Goal: Task Accomplishment & Management: Use online tool/utility

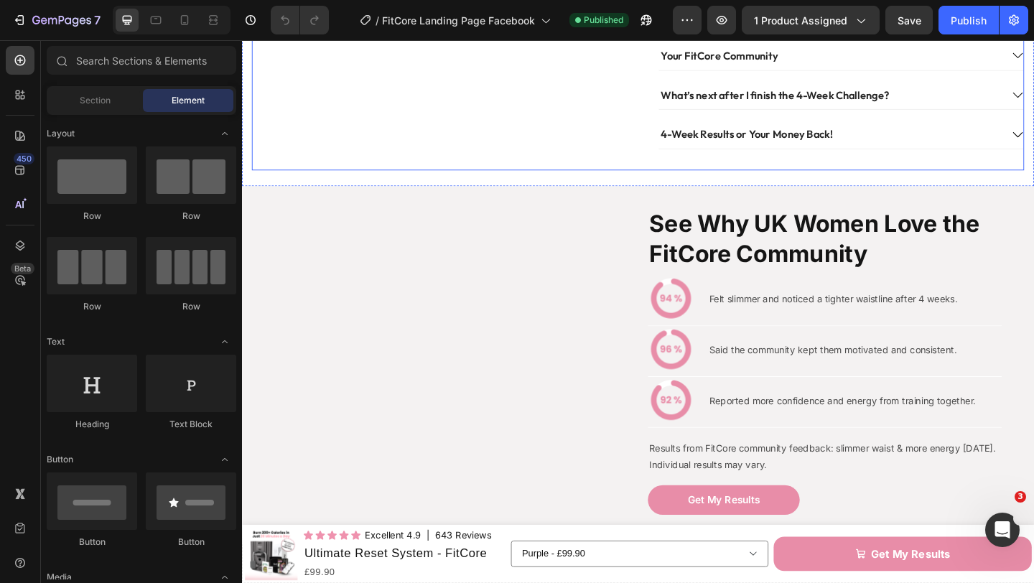
scroll to position [888, 0]
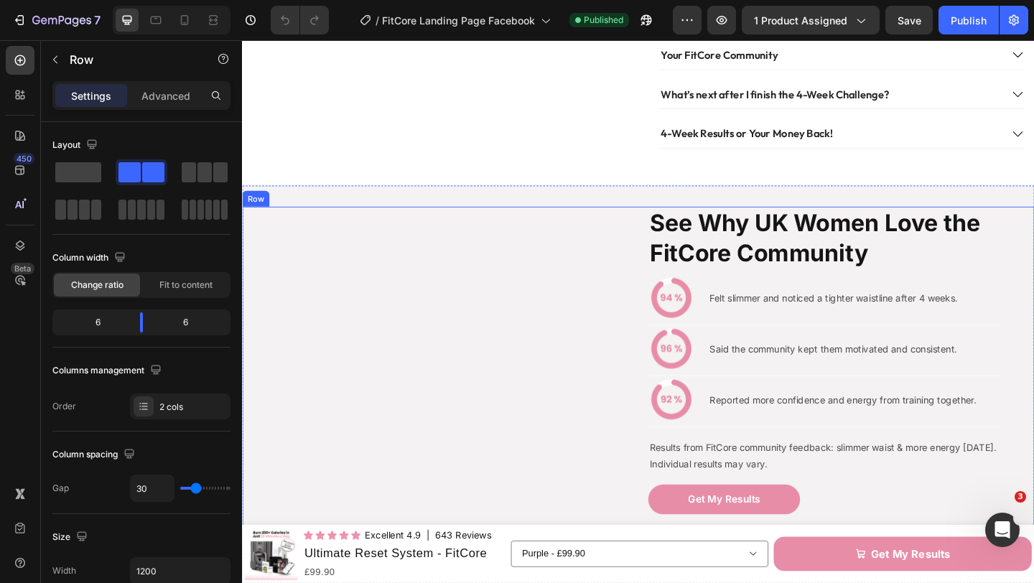
click at [674, 256] on div "See Why UK Women Love the FitCore Community Heading Image Felt slimmer and noti…" at bounding box center [673, 404] width 862 height 366
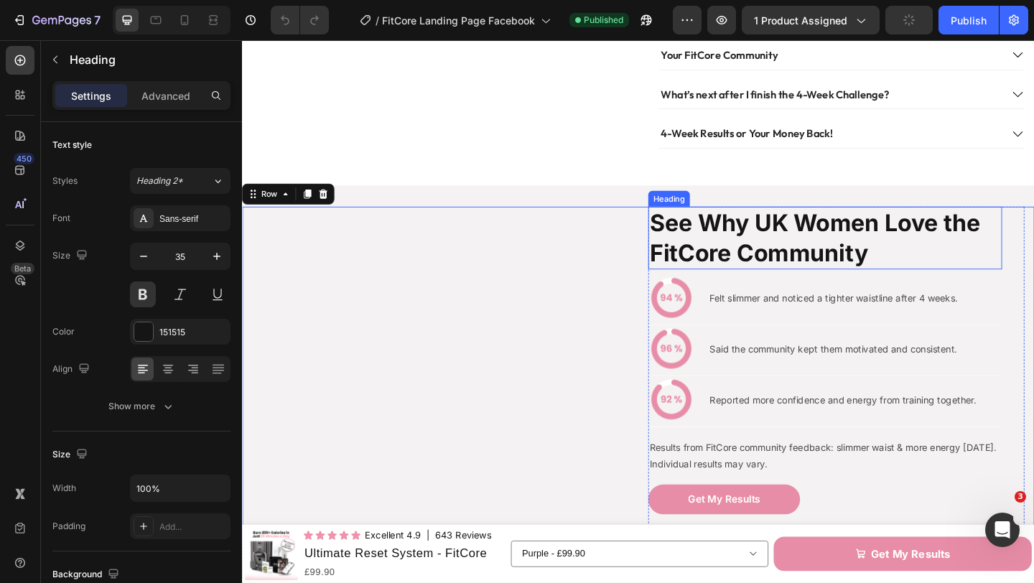
click at [770, 269] on h2 "See Why UK Women Love the FitCore Community" at bounding box center [876, 255] width 385 height 68
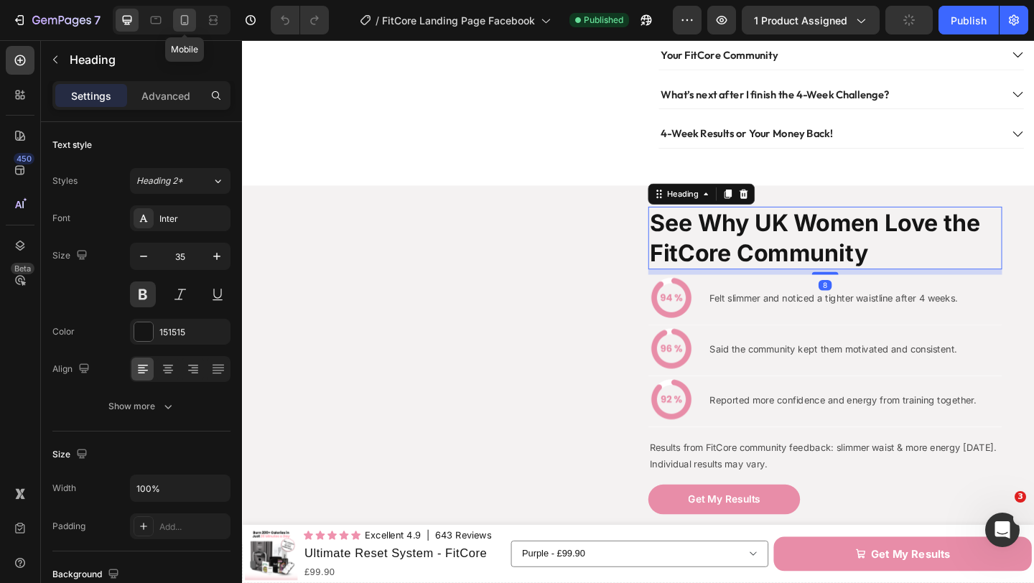
click at [184, 20] on icon at bounding box center [184, 20] width 14 height 14
type input "22"
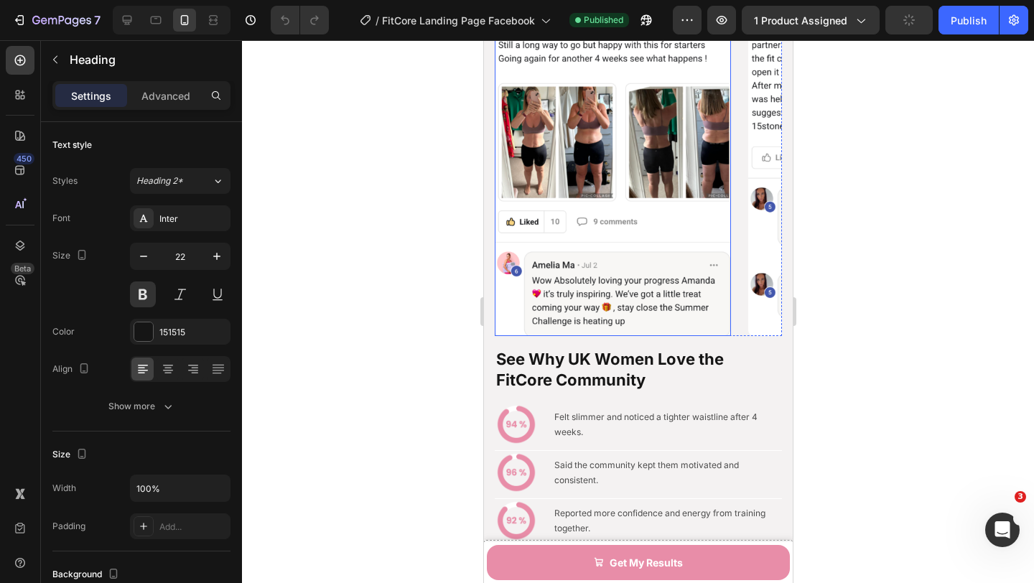
scroll to position [1687, 0]
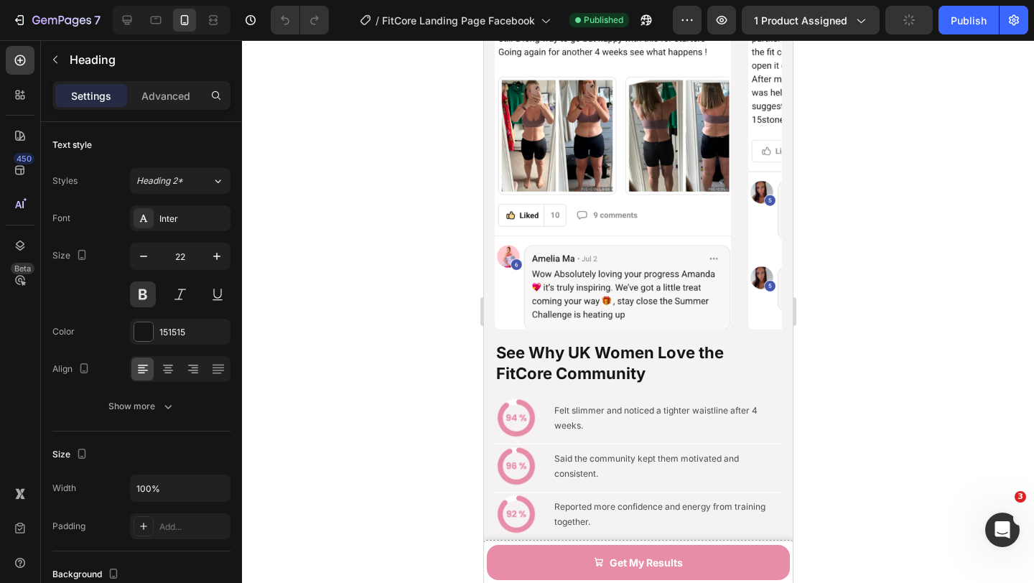
click at [635, 364] on h2 "See Why UK Women Love the FitCore Community" at bounding box center [637, 363] width 287 height 44
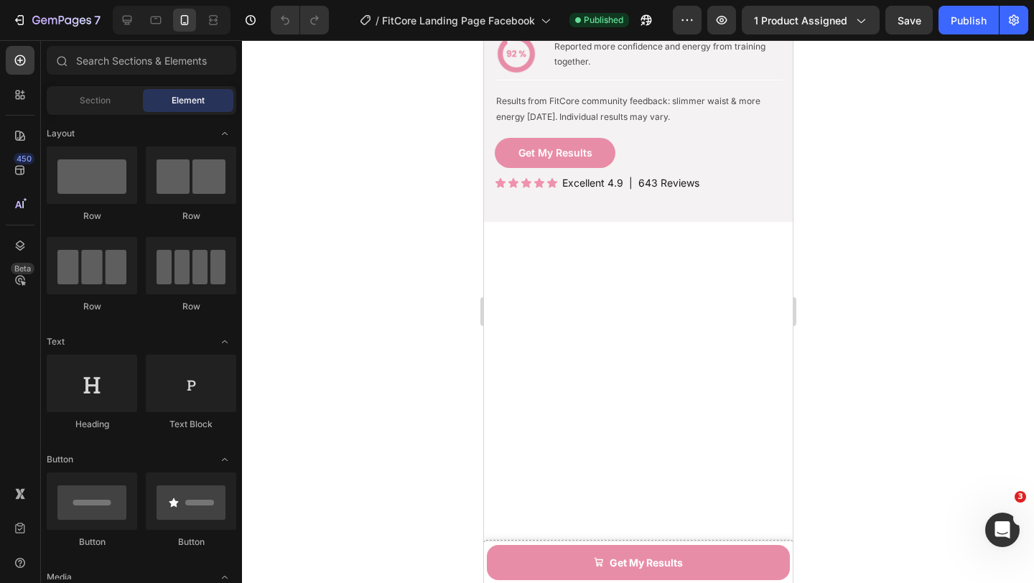
scroll to position [1713, 0]
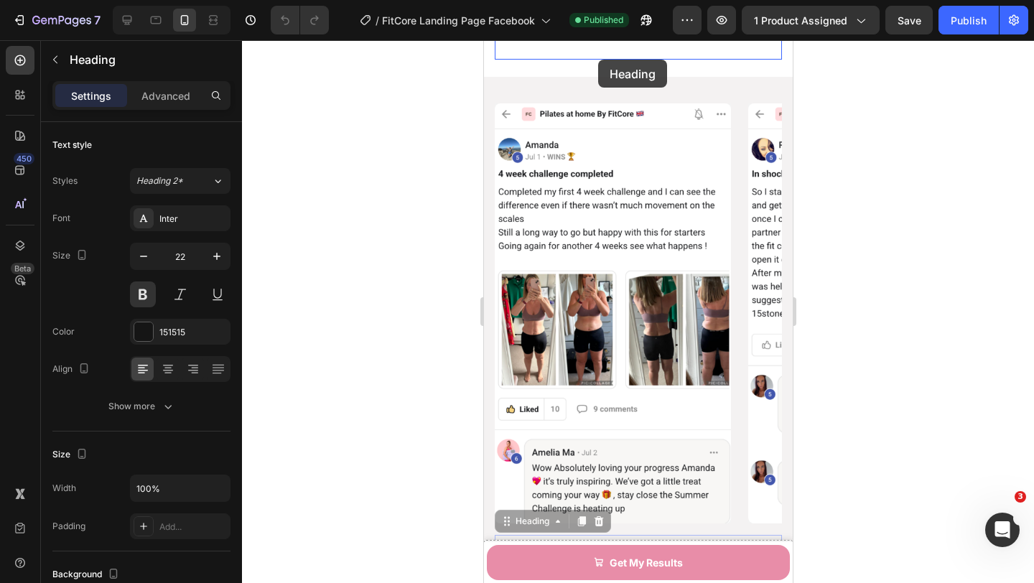
scroll to position [1226, 0]
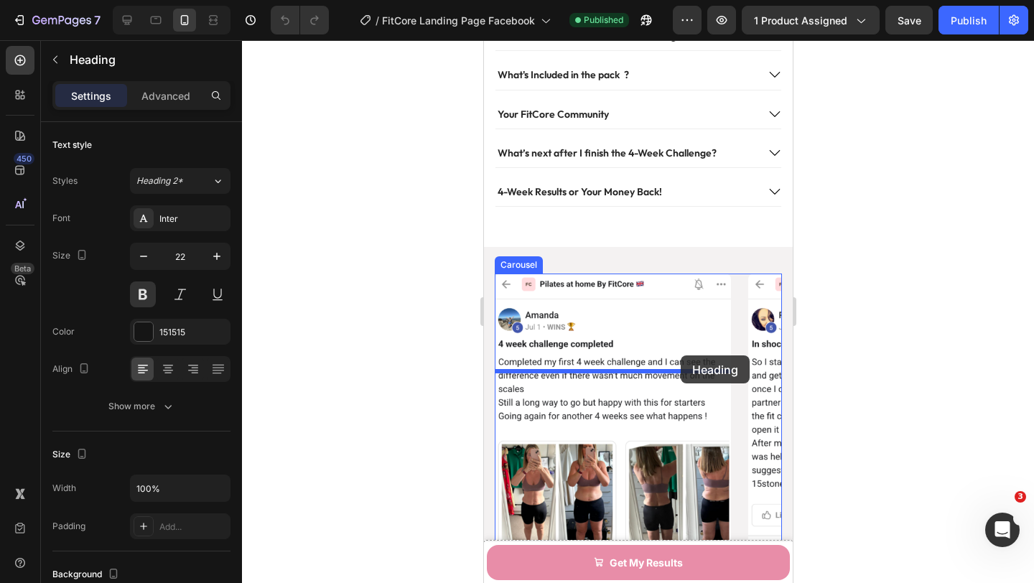
drag, startPoint x: 506, startPoint y: 305, endPoint x: 680, endPoint y: 355, distance: 180.9
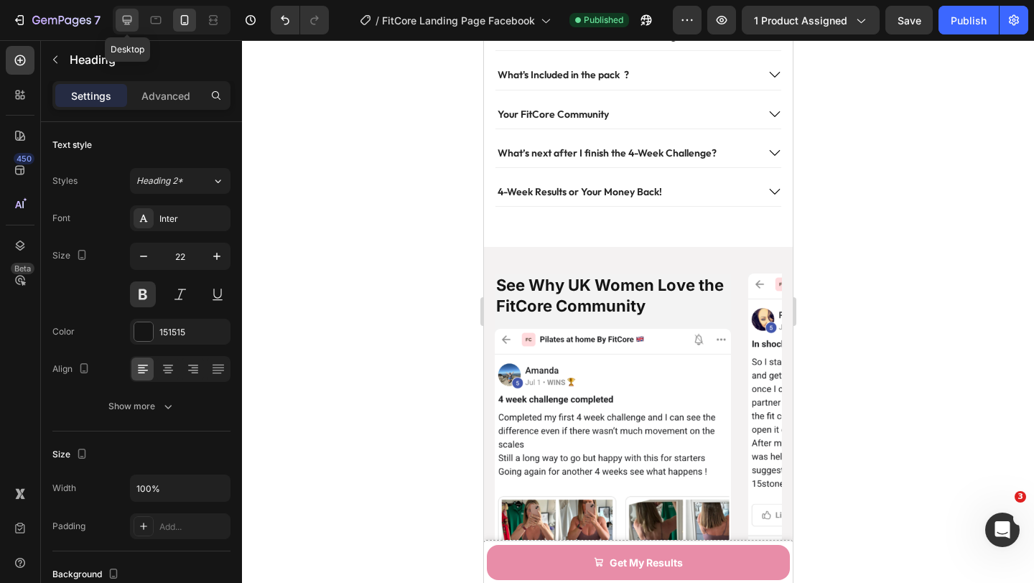
click at [121, 17] on icon at bounding box center [127, 20] width 14 height 14
type input "35"
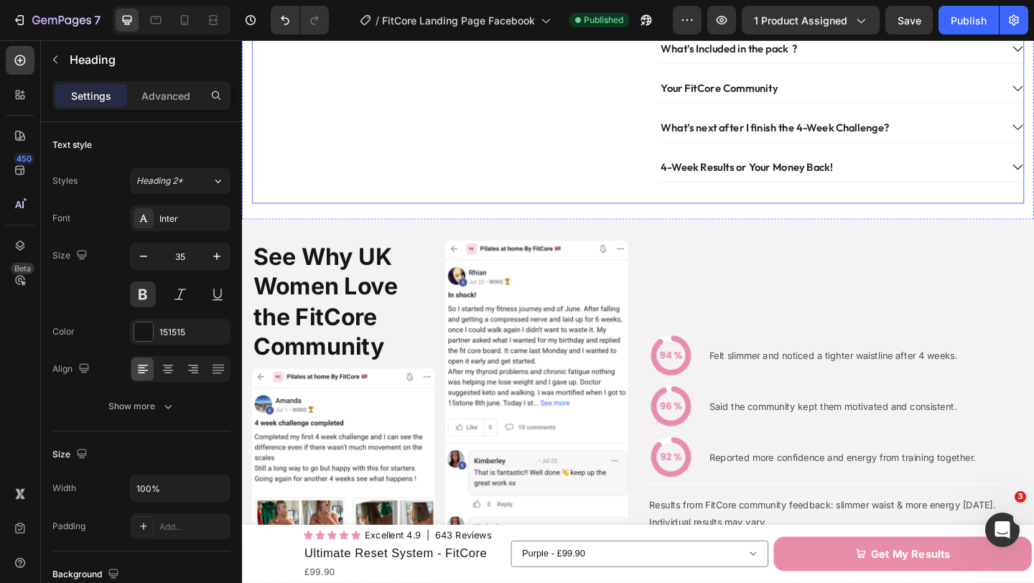
scroll to position [873, 0]
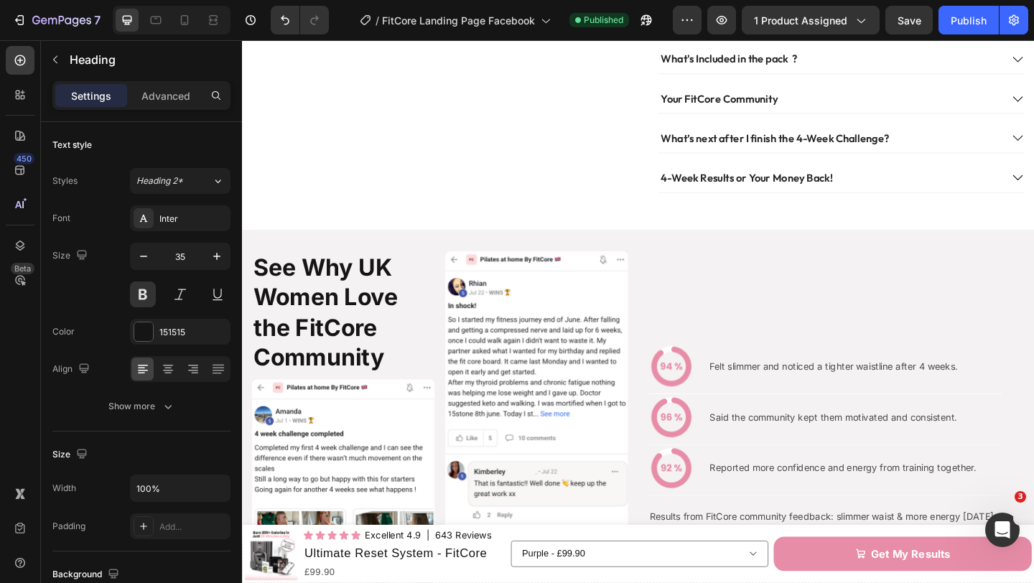
click at [355, 288] on h2 "See Why UK Women Love the FitCore Community" at bounding box center [352, 336] width 199 height 134
click at [290, 23] on icon "Undo/Redo" at bounding box center [285, 20] width 14 height 14
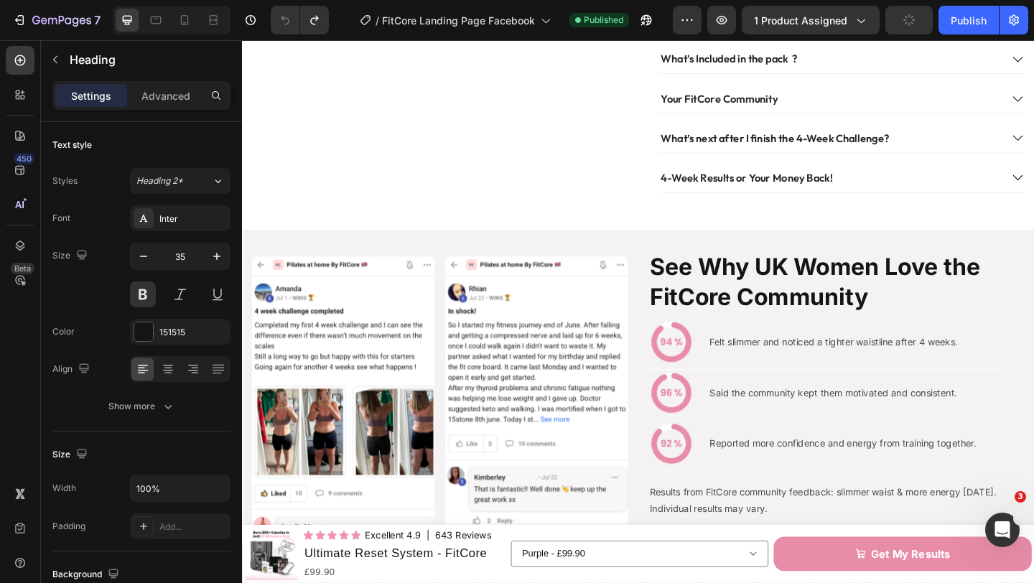
click at [797, 292] on h2 "See Why UK Women Love the FitCore Community" at bounding box center [876, 303] width 385 height 68
click at [903, 309] on p "See Why UK Women Love the FitCore Community" at bounding box center [876, 303] width 382 height 65
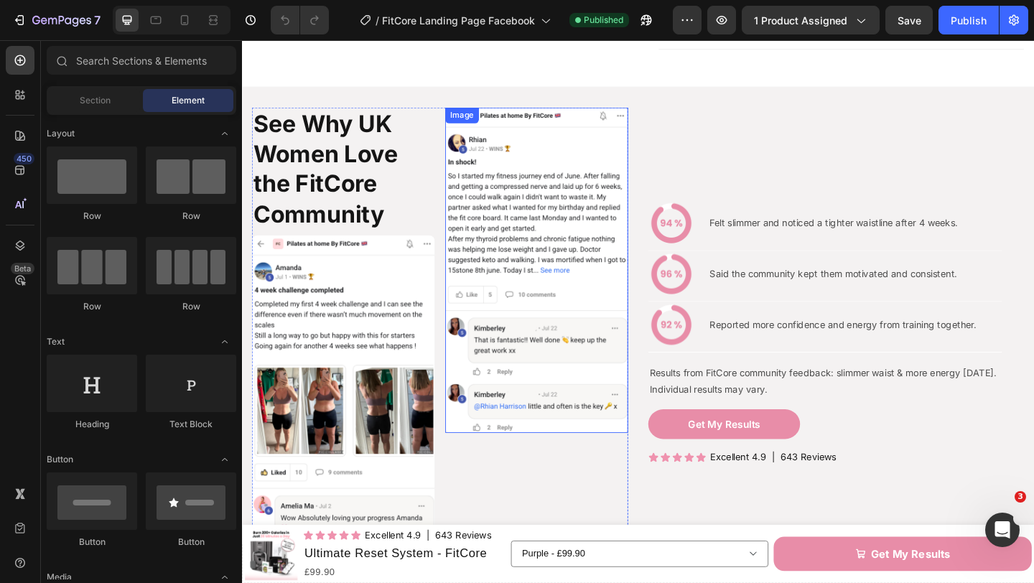
scroll to position [974, 0]
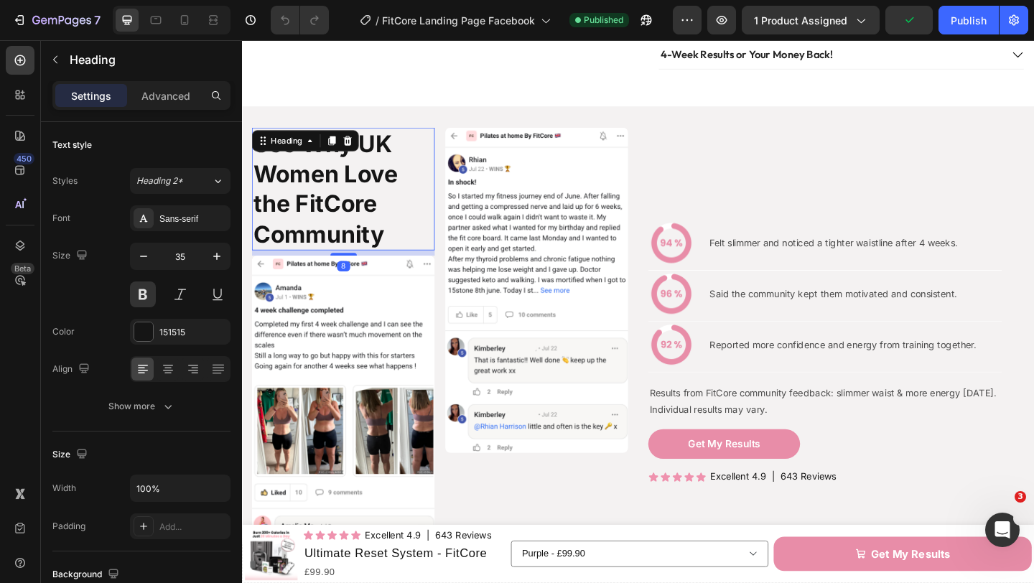
click at [372, 218] on h2 "See Why UK Women Love the FitCore Community" at bounding box center [352, 202] width 199 height 134
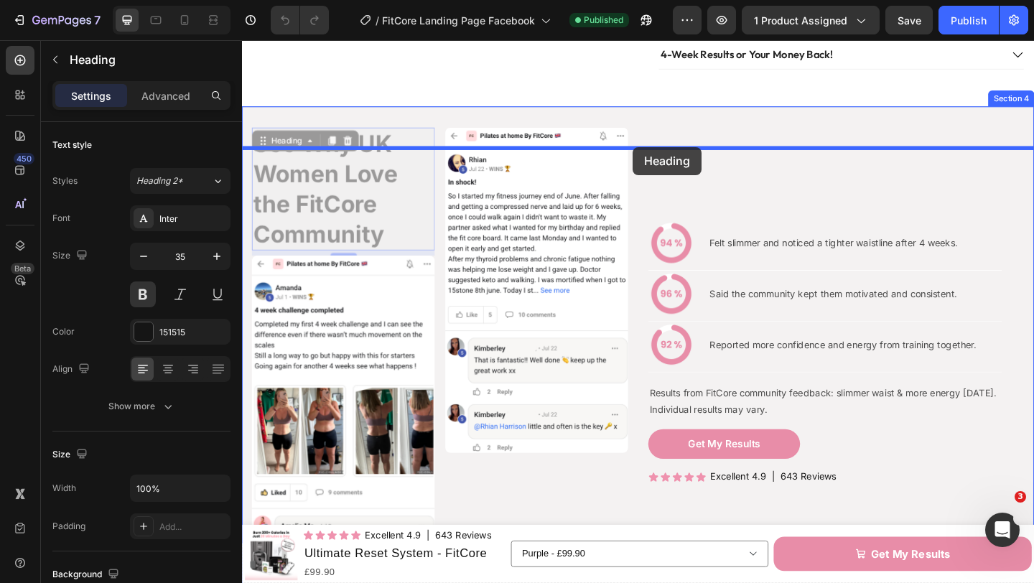
drag, startPoint x: 267, startPoint y: 173, endPoint x: 667, endPoint y: 157, distance: 400.3
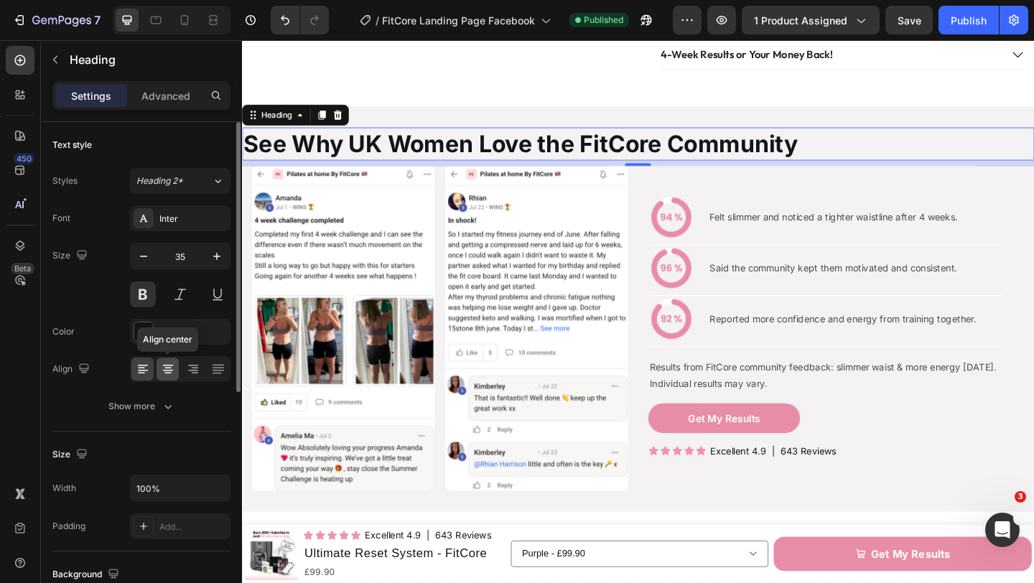
click at [167, 371] on icon at bounding box center [168, 369] width 14 height 14
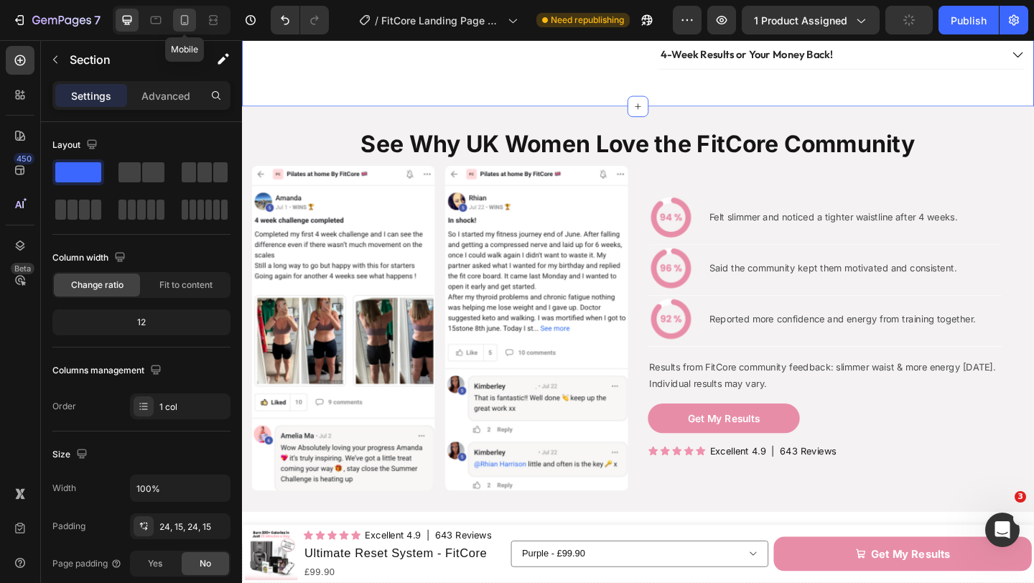
click at [182, 29] on div at bounding box center [184, 20] width 23 height 23
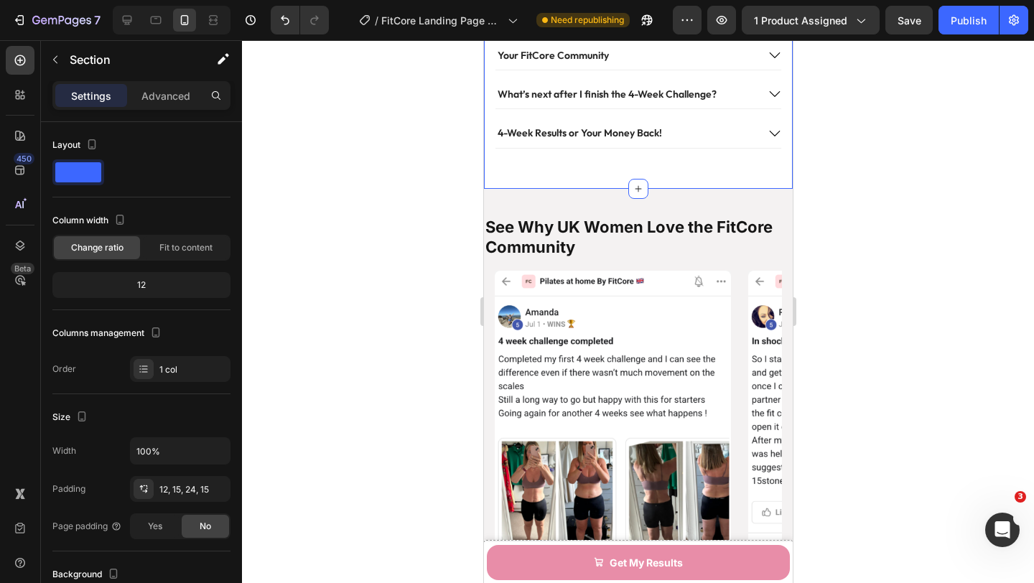
scroll to position [1359, 0]
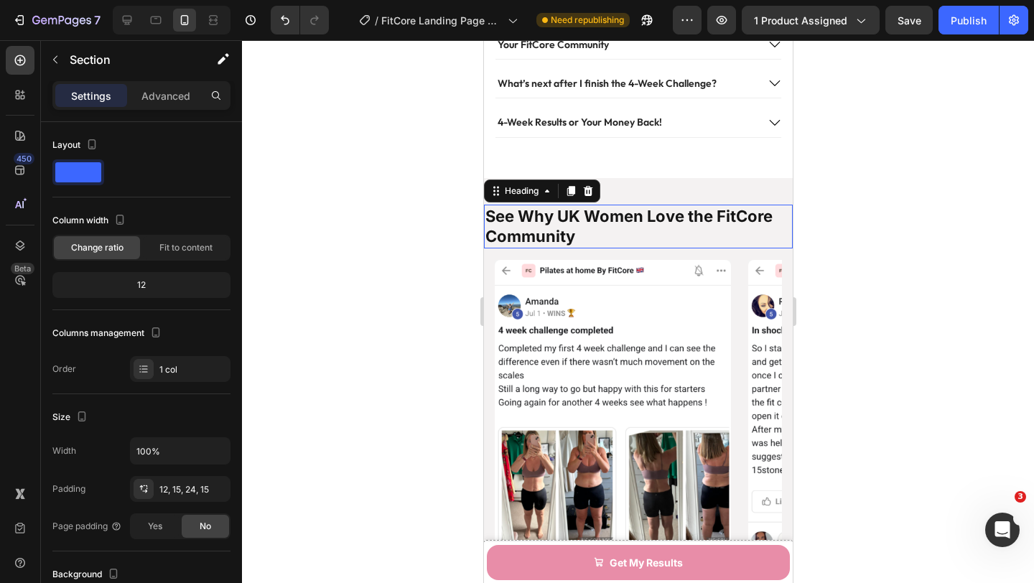
click at [571, 248] on h2 "See Why UK Women Love the FitCore Community" at bounding box center [637, 227] width 309 height 44
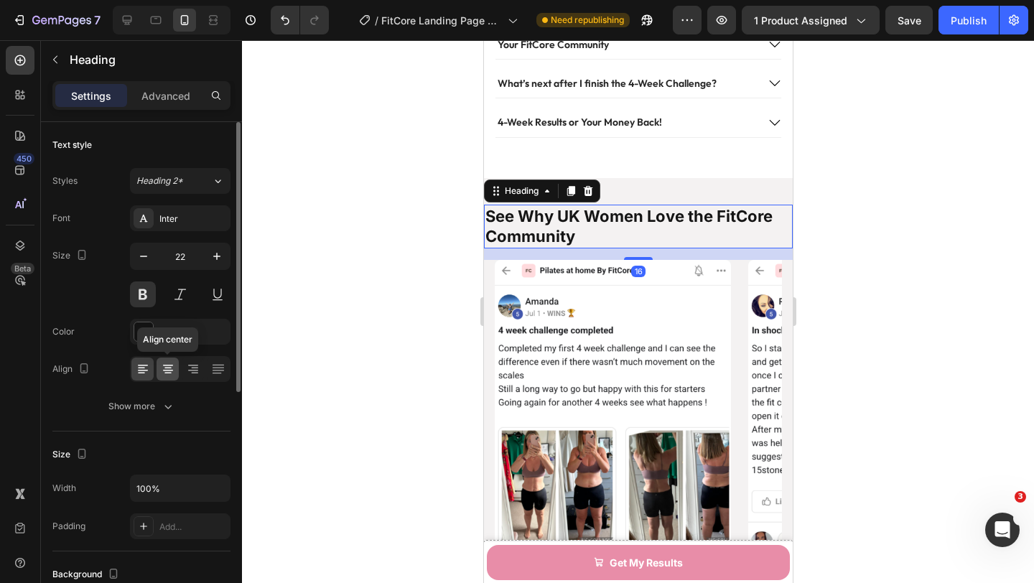
click at [174, 365] on icon at bounding box center [168, 369] width 14 height 14
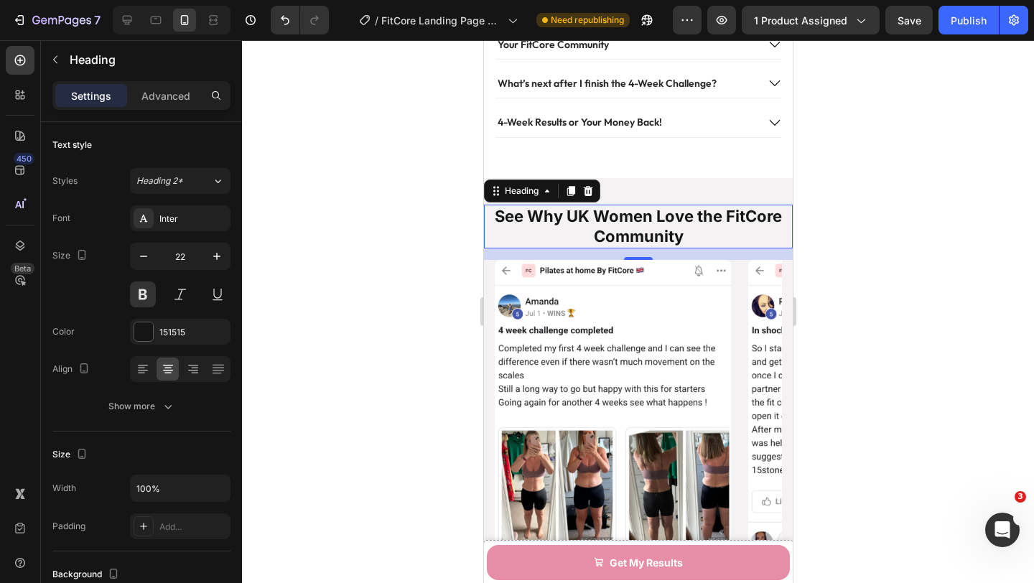
click at [378, 257] on div at bounding box center [638, 311] width 792 height 543
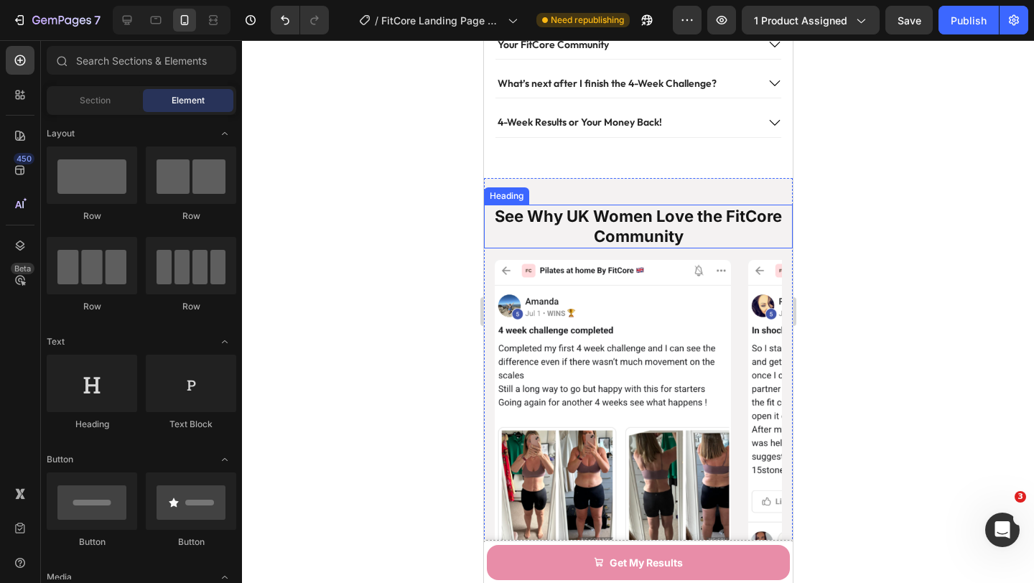
click at [613, 248] on h2 "See Why UK Women Love the FitCore Community" at bounding box center [637, 227] width 309 height 44
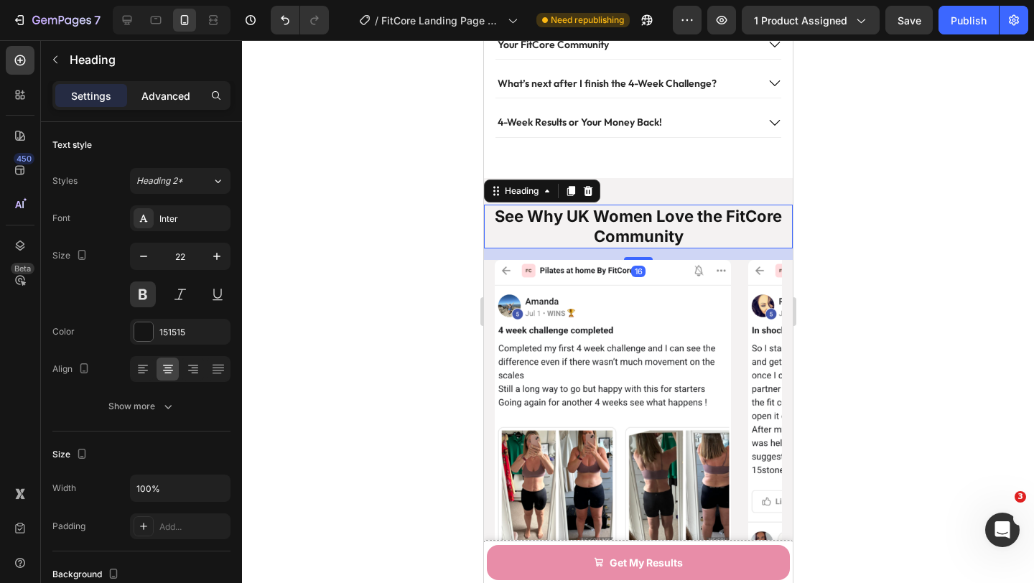
click at [164, 92] on p "Advanced" at bounding box center [165, 95] width 49 height 15
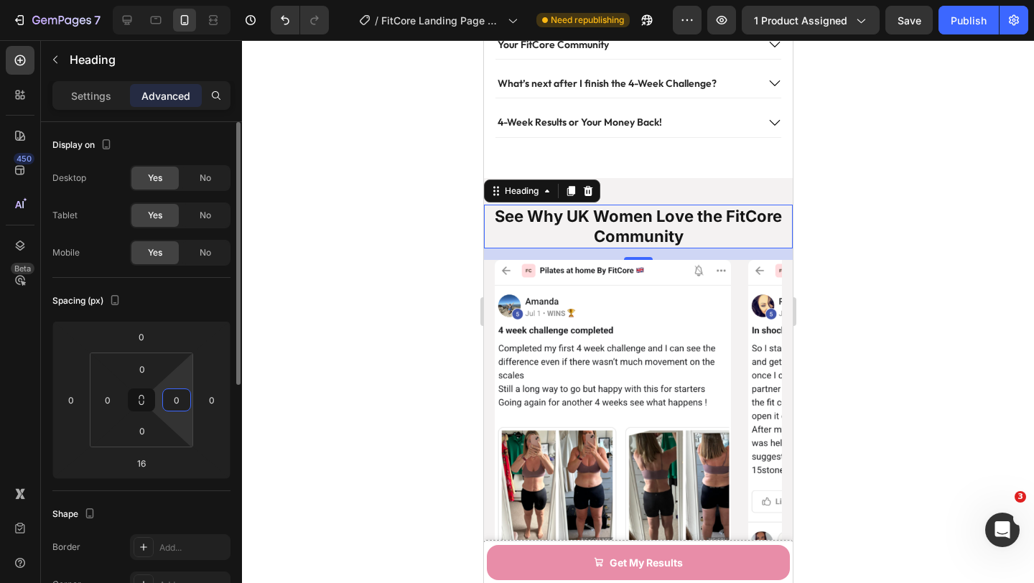
click at [180, 402] on input "0" at bounding box center [177, 400] width 22 height 22
type input "16"
click at [118, 391] on div "0" at bounding box center [107, 399] width 29 height 23
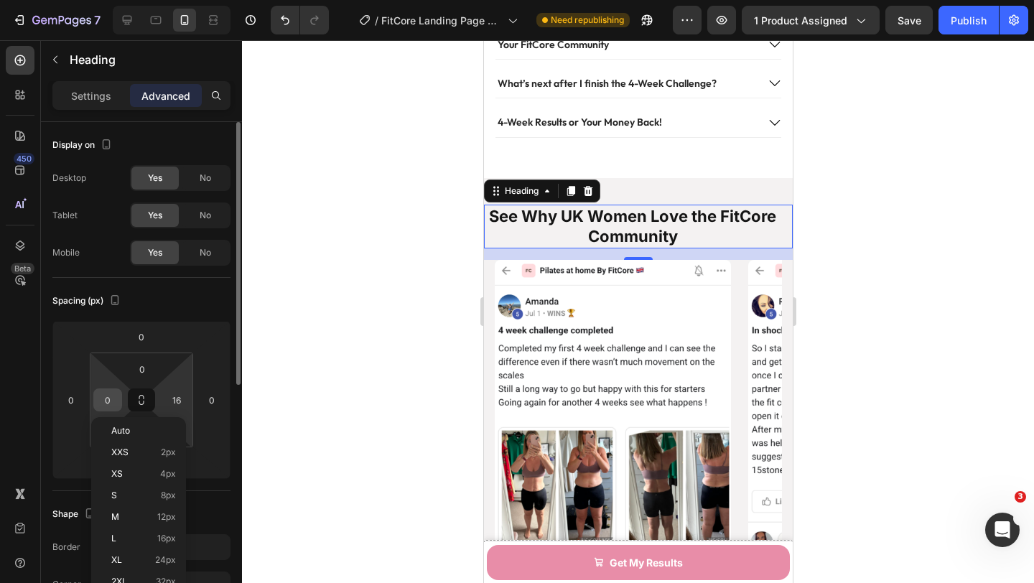
click at [113, 394] on input "0" at bounding box center [108, 400] width 22 height 22
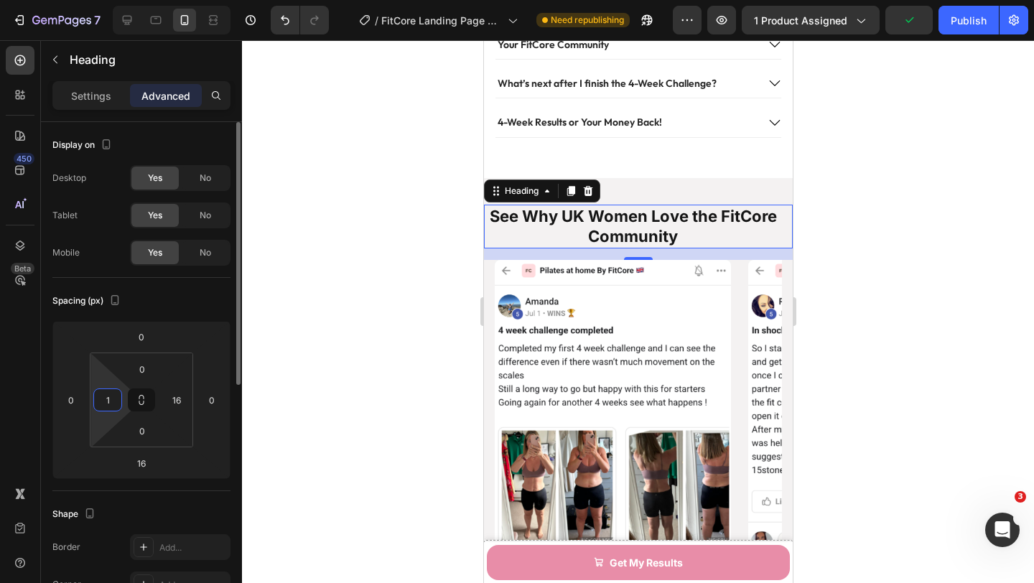
type input "16"
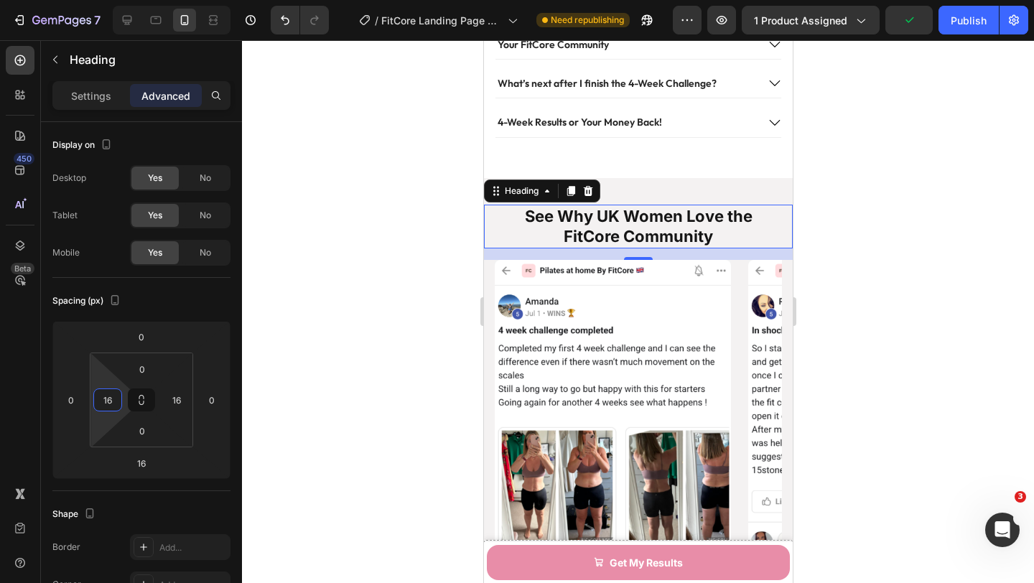
click at [323, 318] on div at bounding box center [638, 311] width 792 height 543
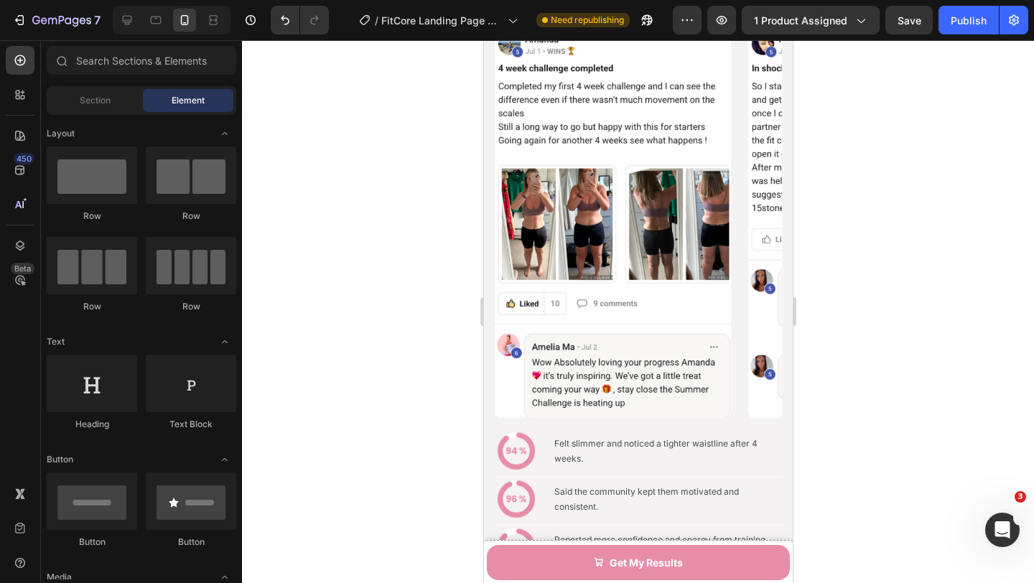
scroll to position [1657, 0]
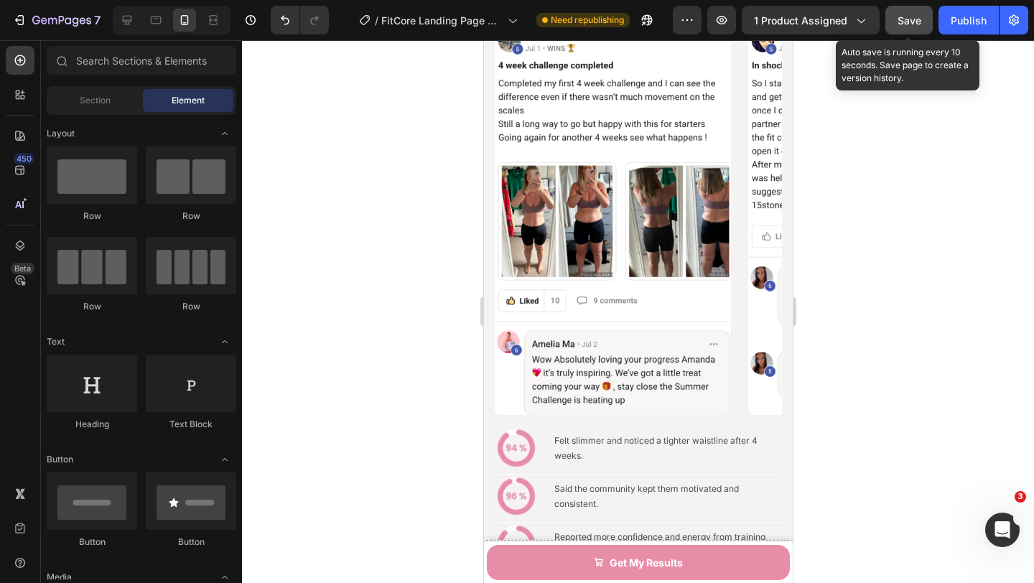
click at [900, 24] on span "Save" at bounding box center [910, 20] width 24 height 12
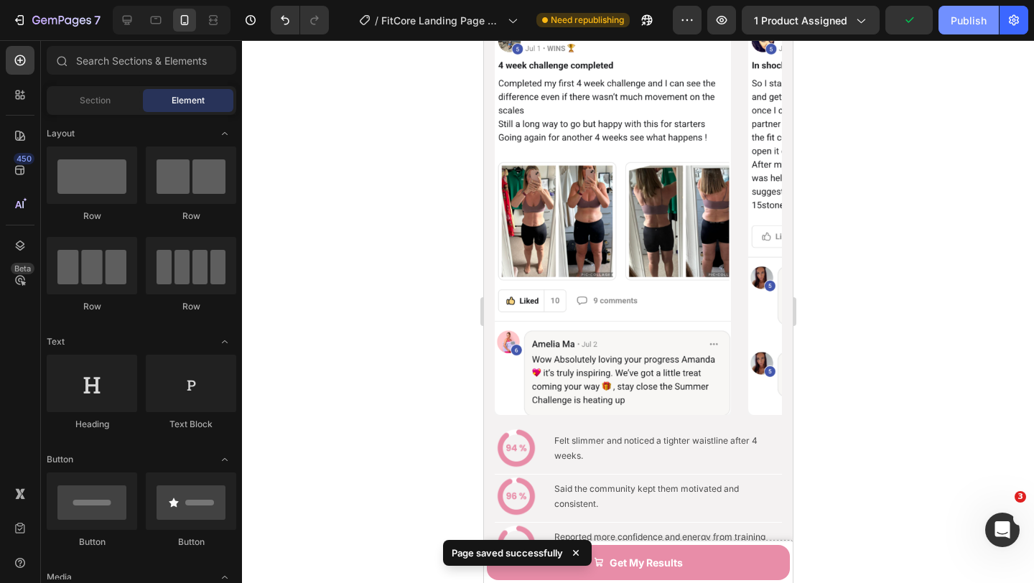
click at [954, 29] on button "Publish" at bounding box center [969, 20] width 60 height 29
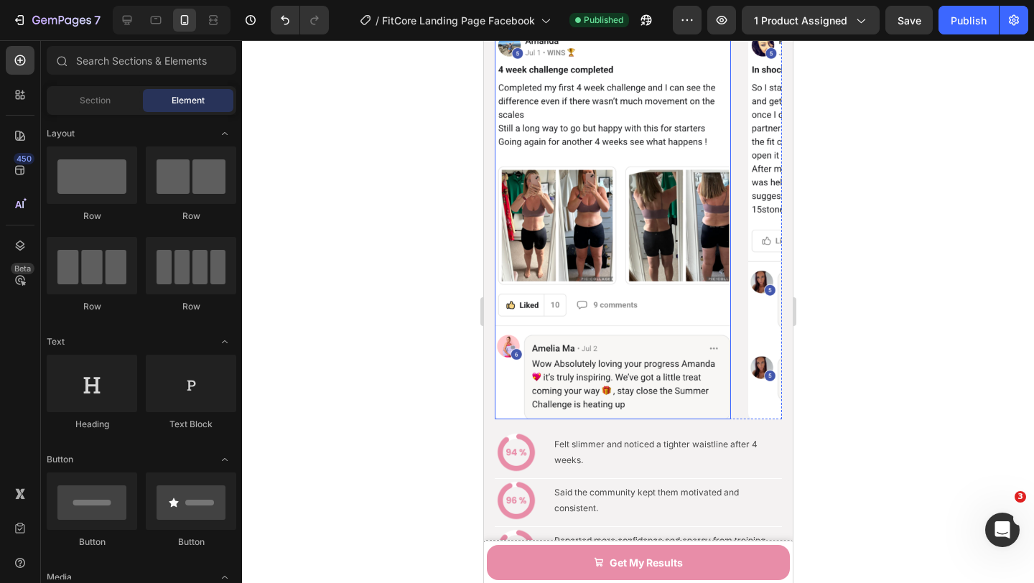
scroll to position [1424, 0]
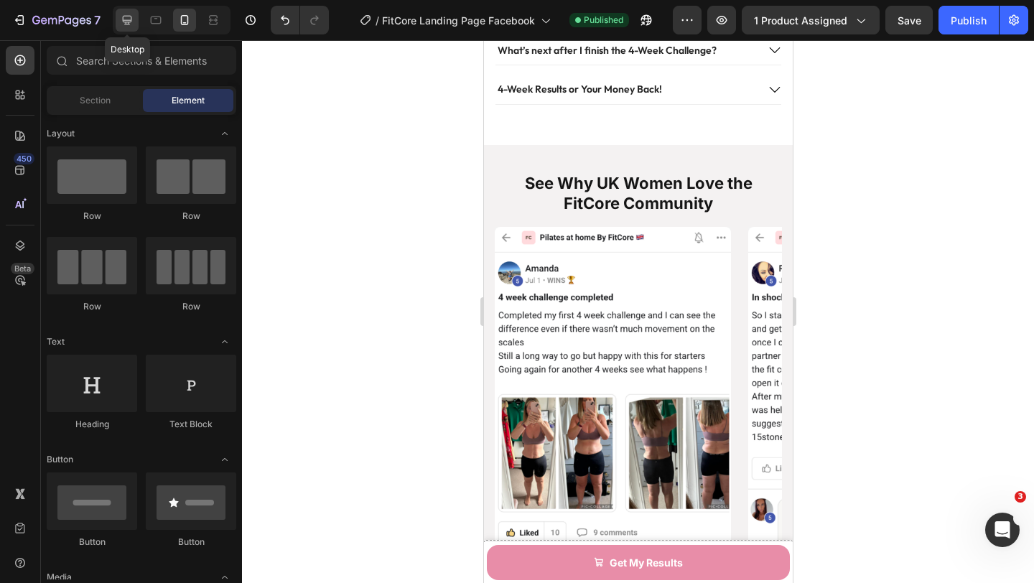
click at [127, 28] on div at bounding box center [127, 20] width 23 height 23
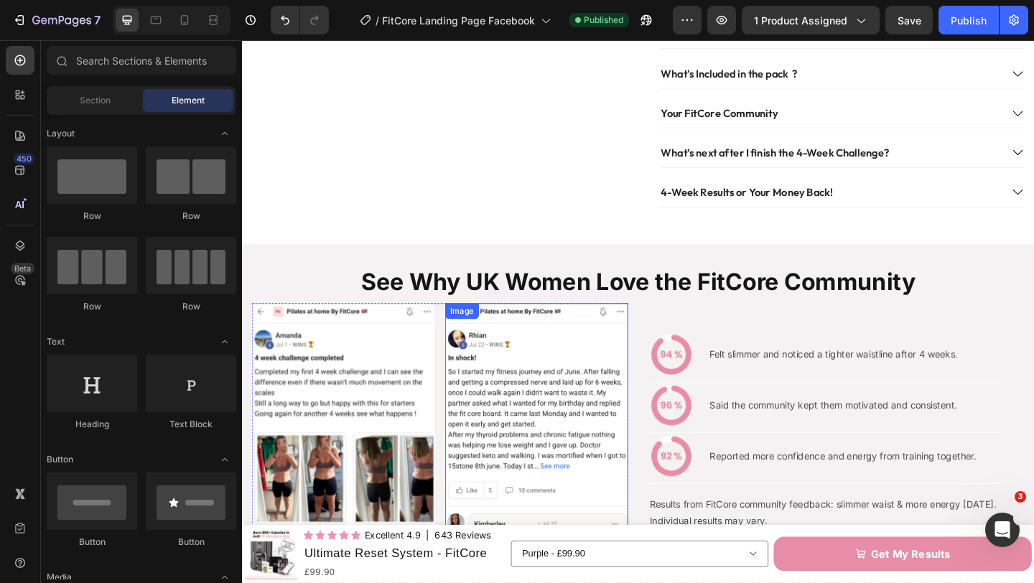
scroll to position [857, 0]
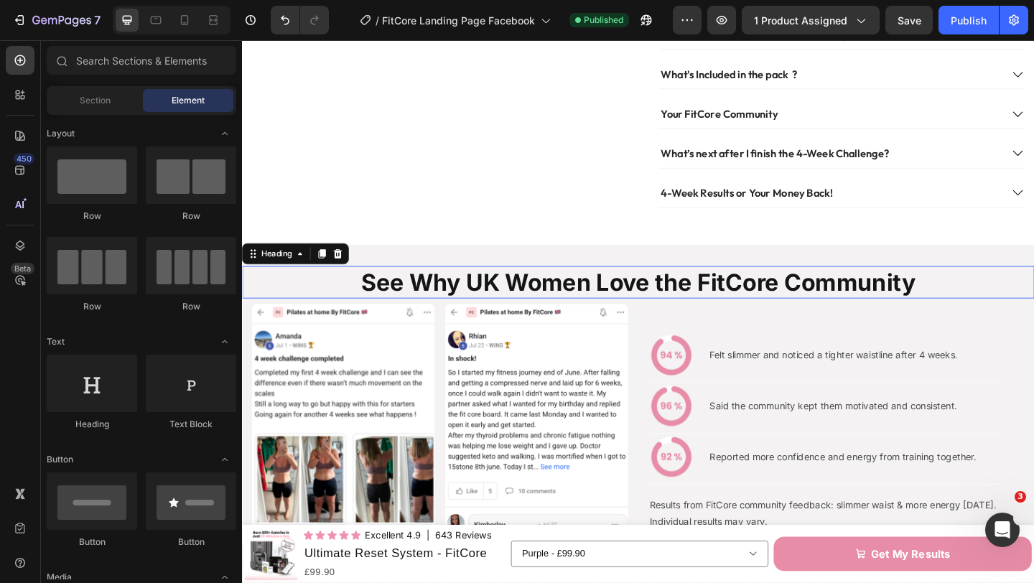
click at [544, 293] on h2 "See Why UK Women Love the FitCore Community" at bounding box center [673, 304] width 862 height 36
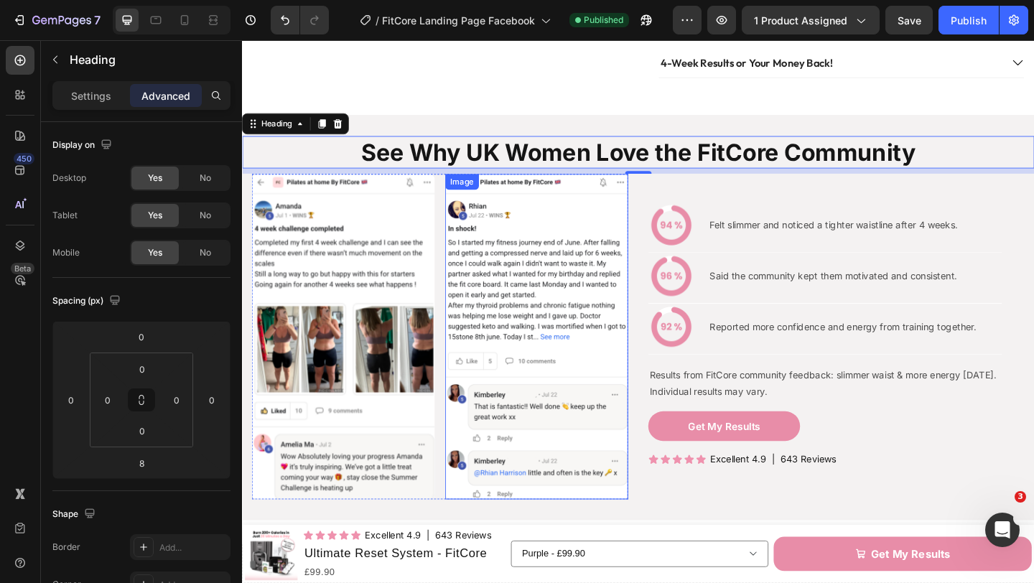
scroll to position [1000, 0]
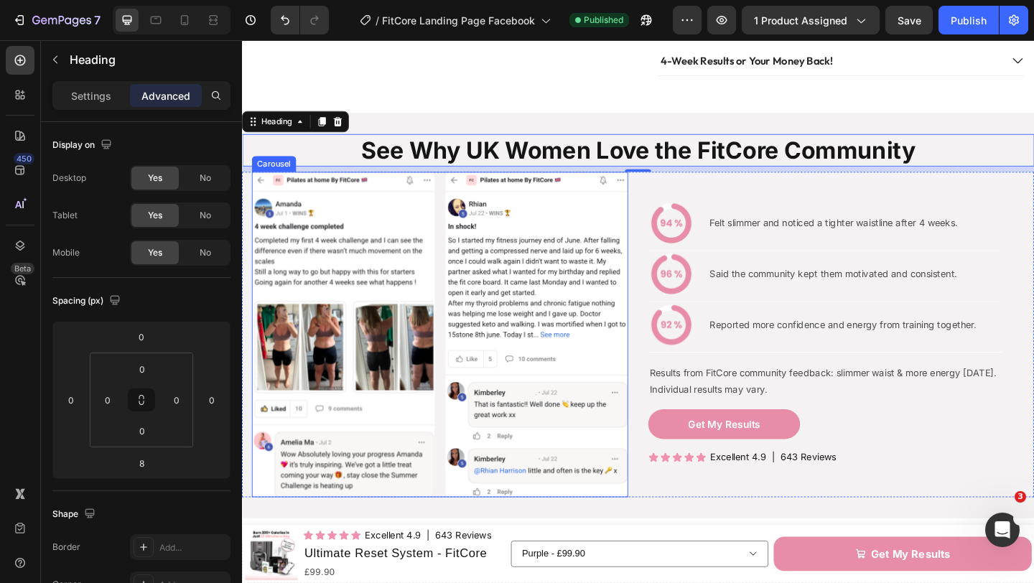
click at [454, 264] on div "Image Image Image Image Image Image Image Image Image" at bounding box center [457, 359] width 409 height 353
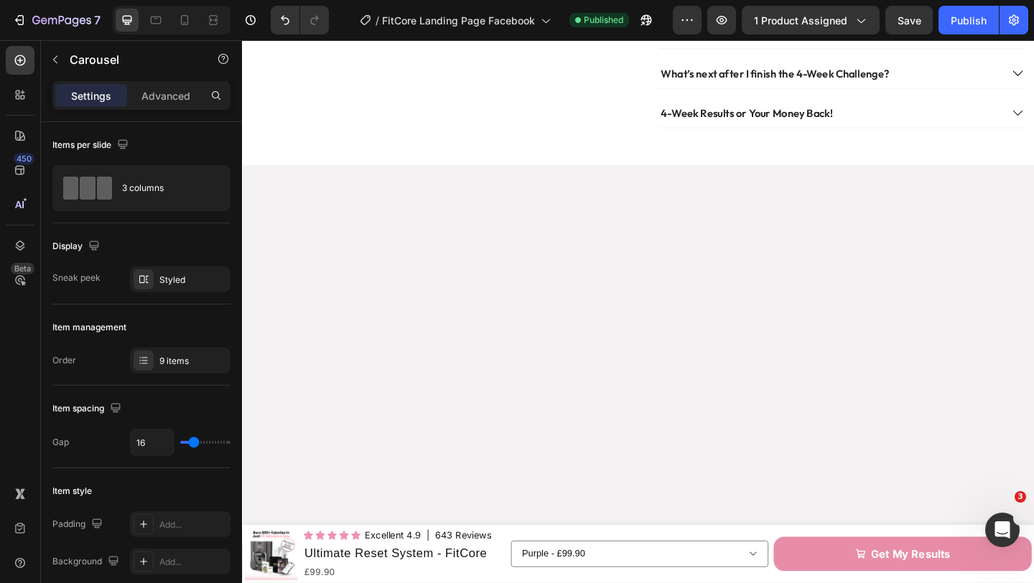
scroll to position [1, 0]
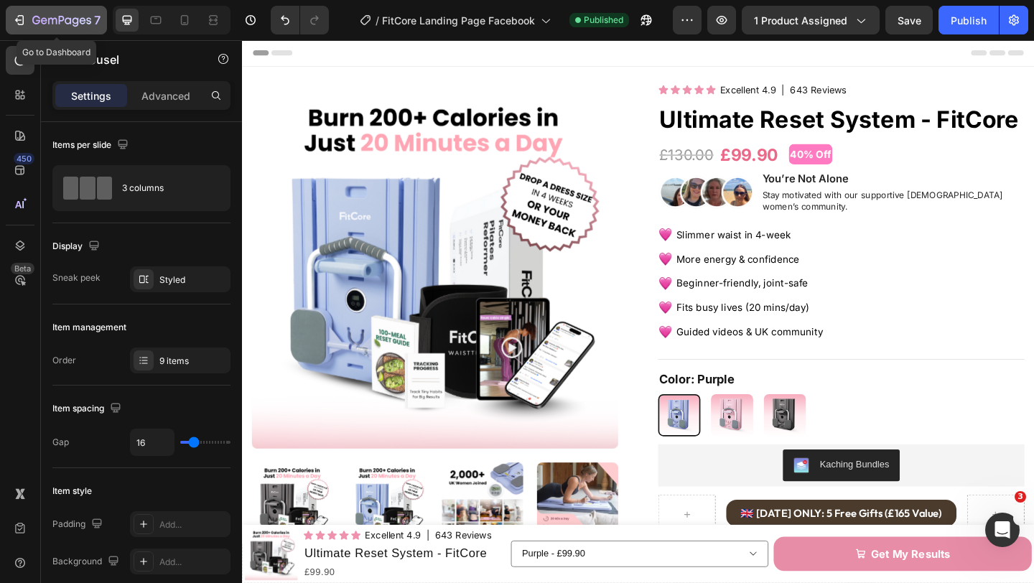
click at [39, 19] on icon "button" at bounding box center [61, 21] width 59 height 12
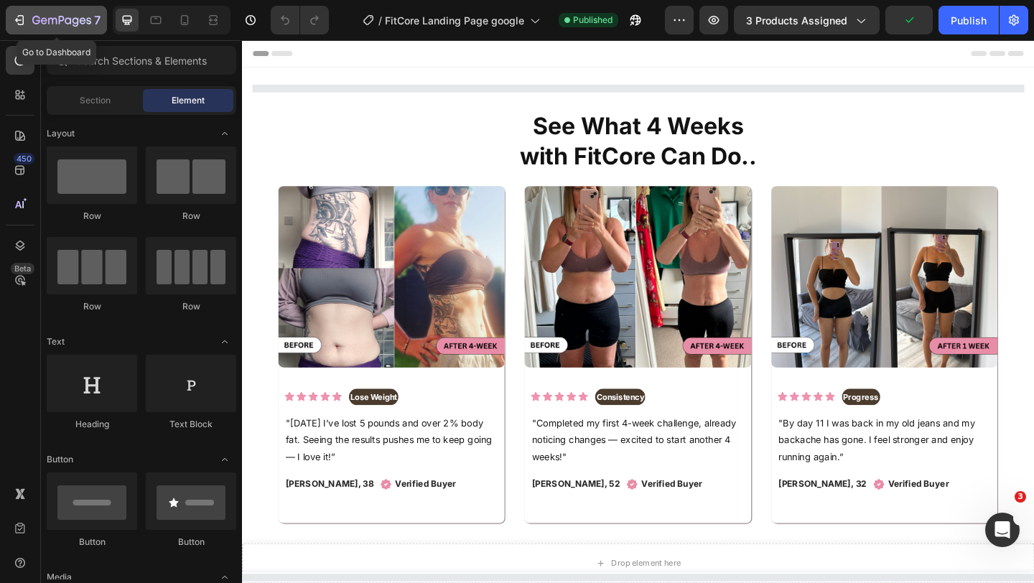
click at [6, 14] on button "7" at bounding box center [56, 20] width 101 height 29
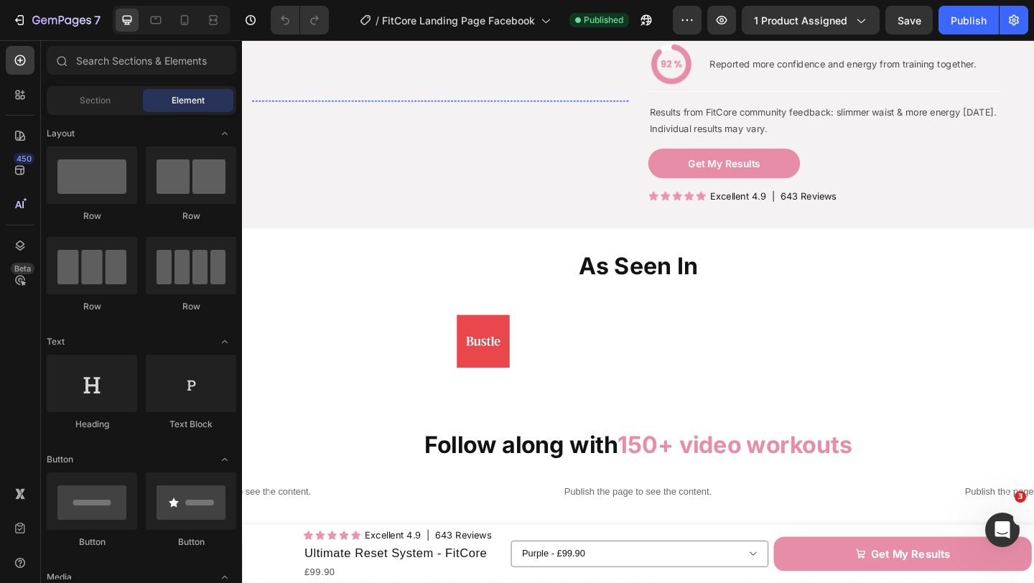
scroll to position [1186, 0]
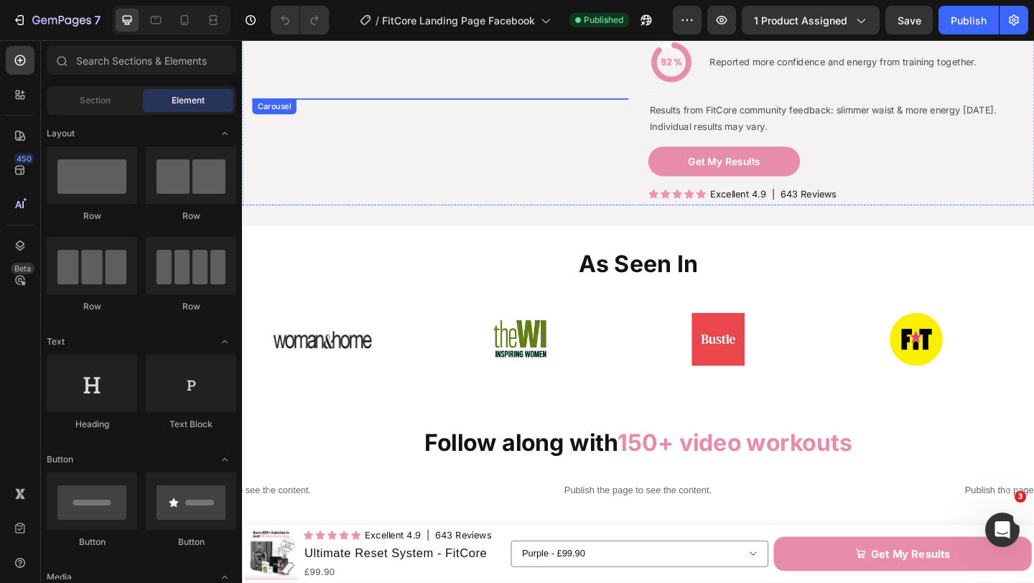
click at [458, 103] on div "Image Image Image Image Image Image Image Image Image" at bounding box center [457, 103] width 409 height 0
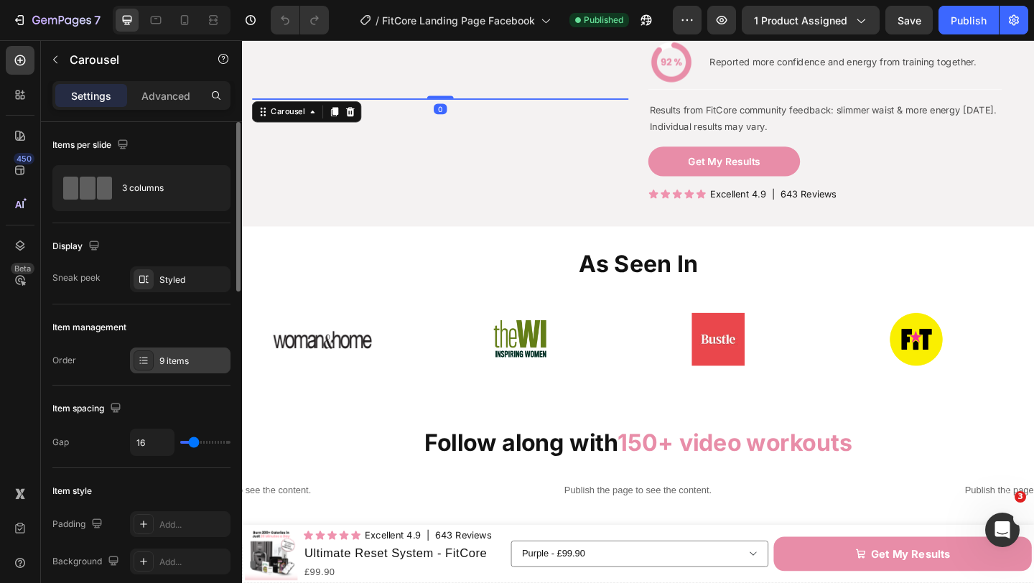
click at [173, 351] on div "9 items" at bounding box center [180, 361] width 101 height 26
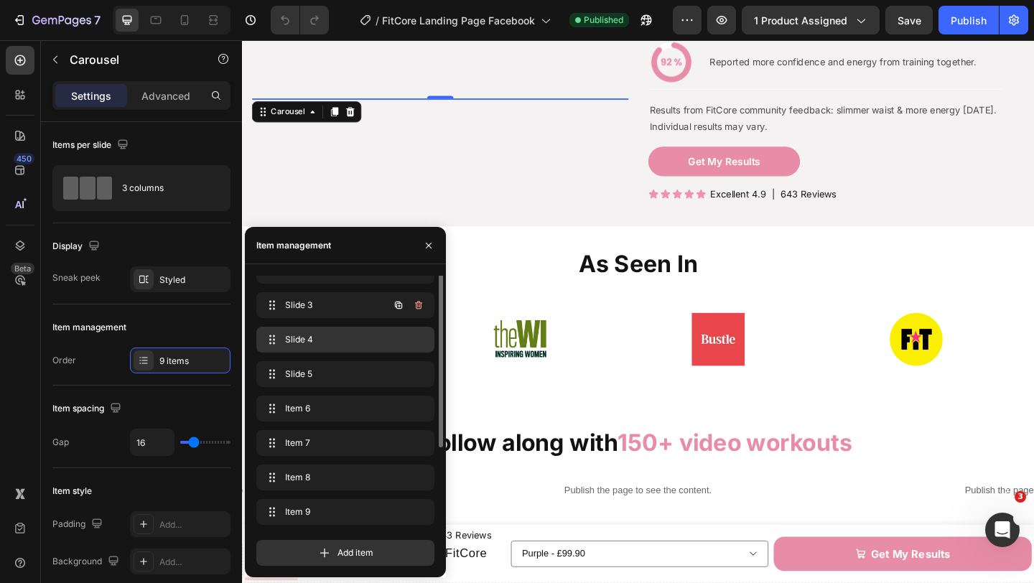
scroll to position [55, 0]
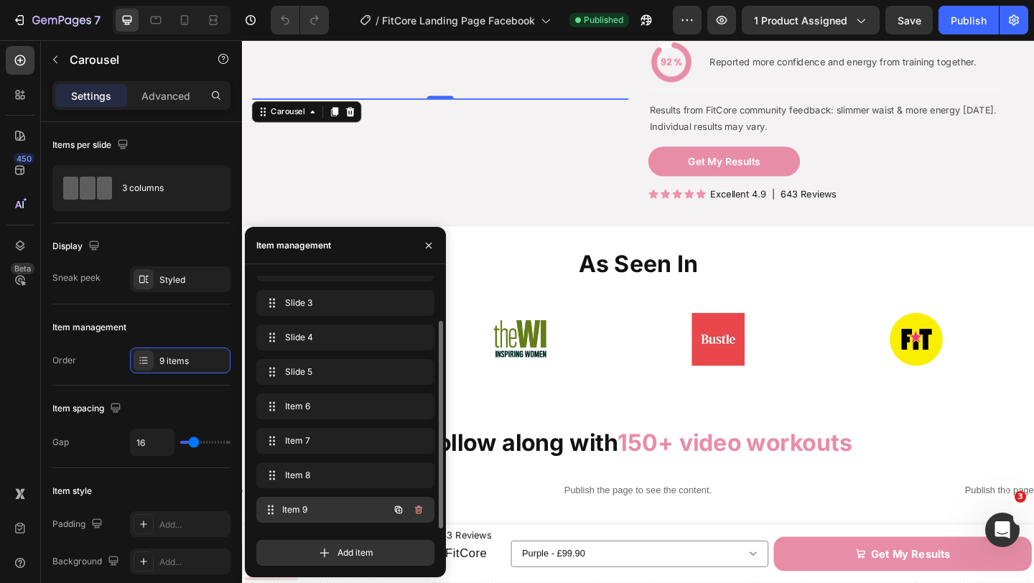
click at [329, 500] on div "Item 9 Item 9" at bounding box center [325, 510] width 126 height 20
click at [397, 509] on icon "button" at bounding box center [398, 509] width 11 height 11
click at [346, 511] on span "Item 10" at bounding box center [325, 509] width 81 height 13
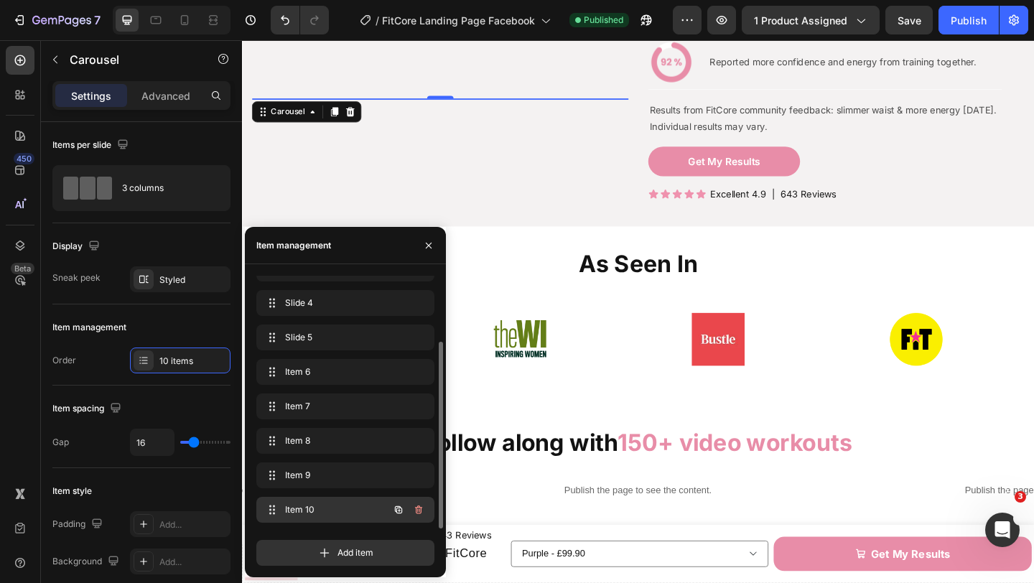
click at [346, 511] on span "Item 10" at bounding box center [325, 509] width 81 height 13
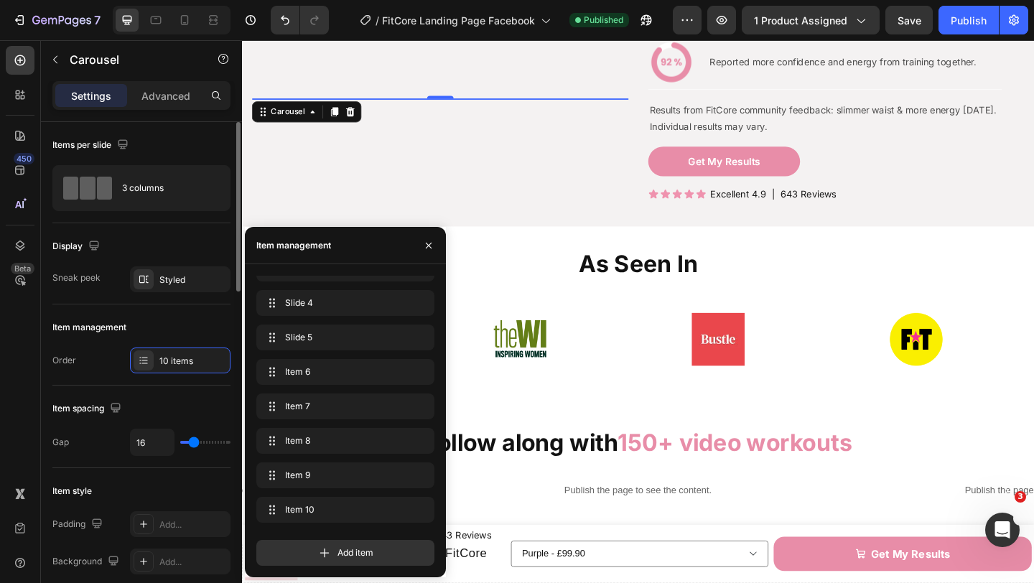
click at [106, 354] on div "Order 10 items" at bounding box center [141, 361] width 178 height 26
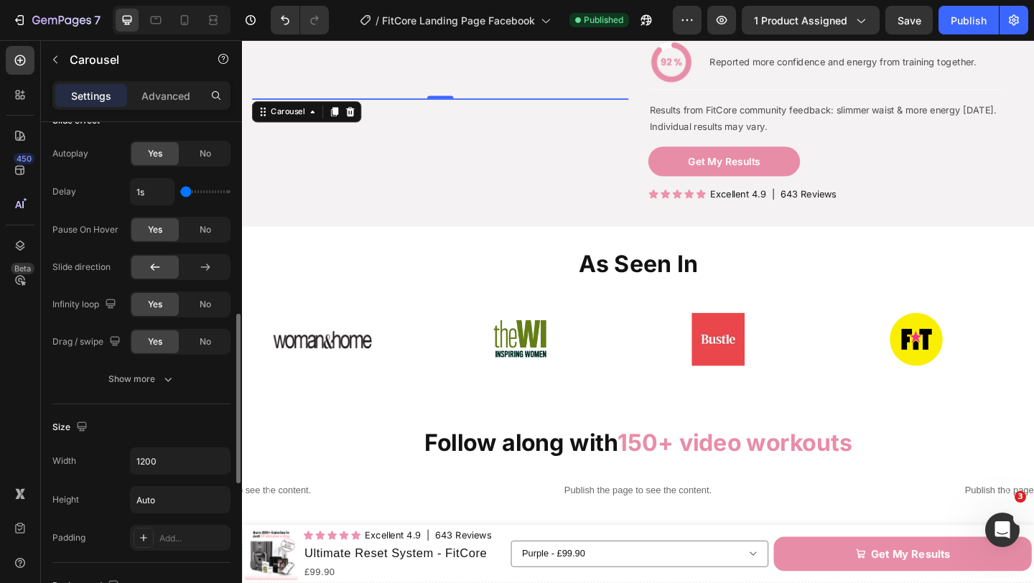
scroll to position [606, 0]
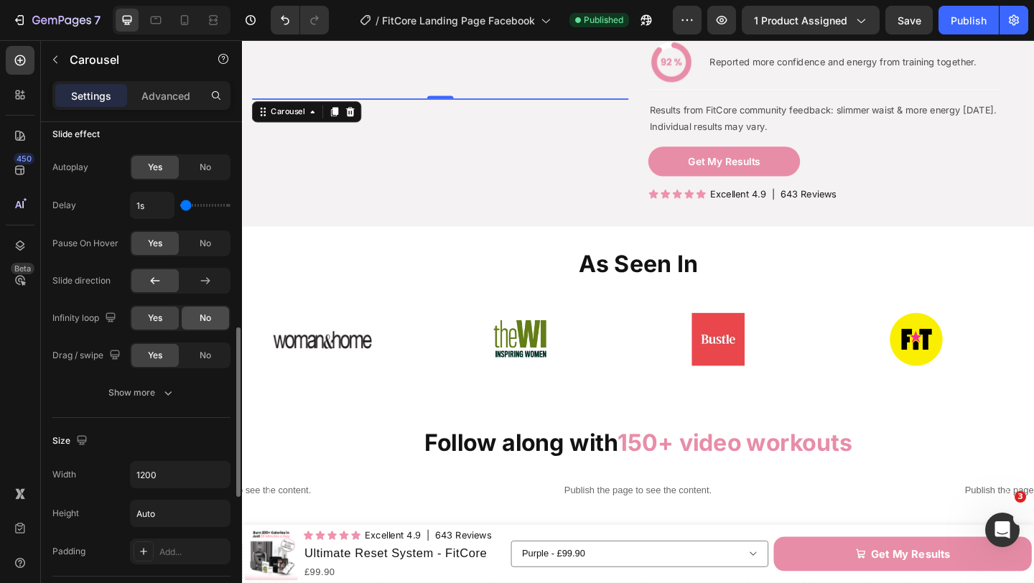
click at [195, 317] on div "No" at bounding box center [205, 318] width 47 height 23
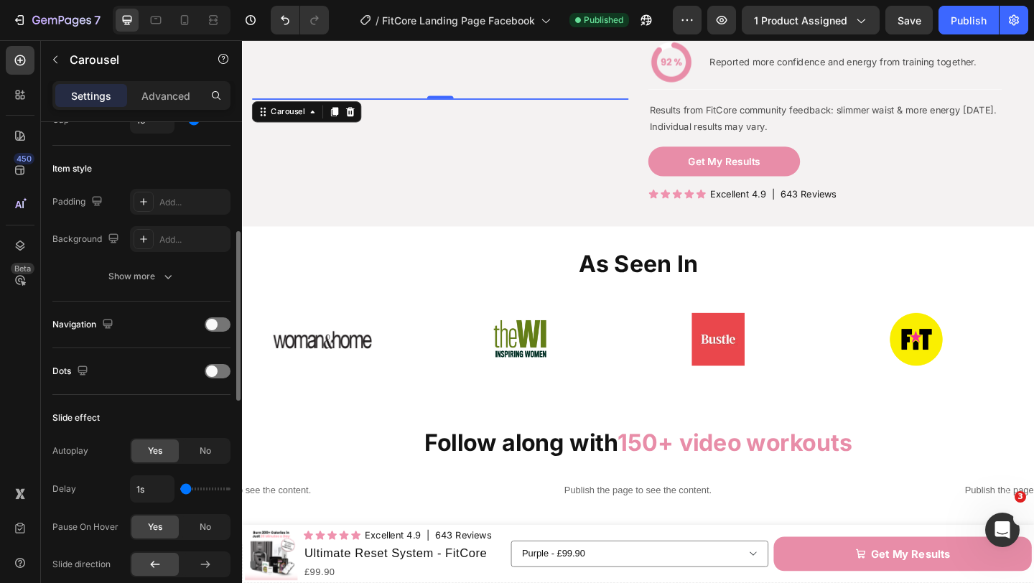
scroll to position [0, 0]
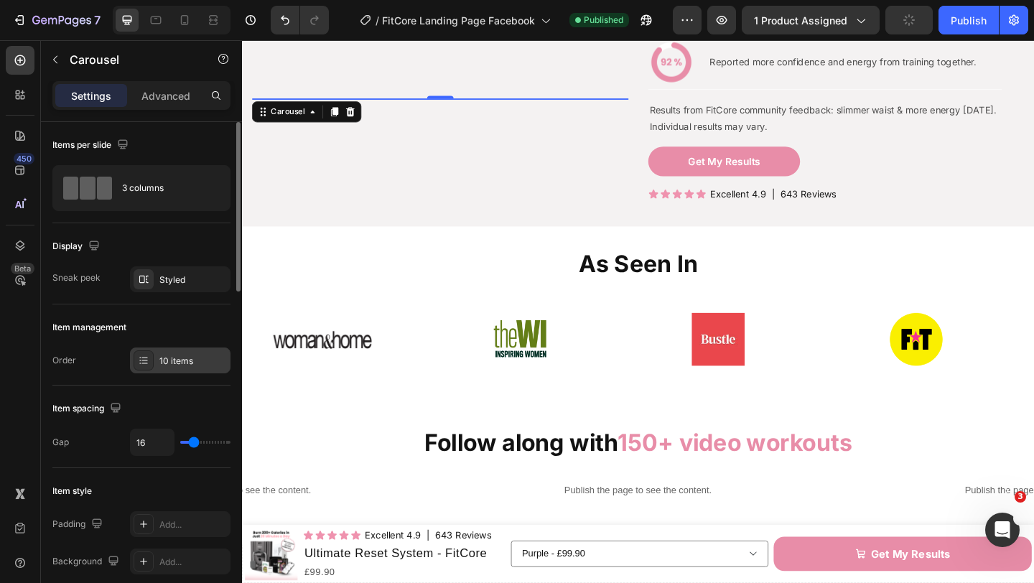
click at [182, 366] on div "10 items" at bounding box center [192, 361] width 67 height 13
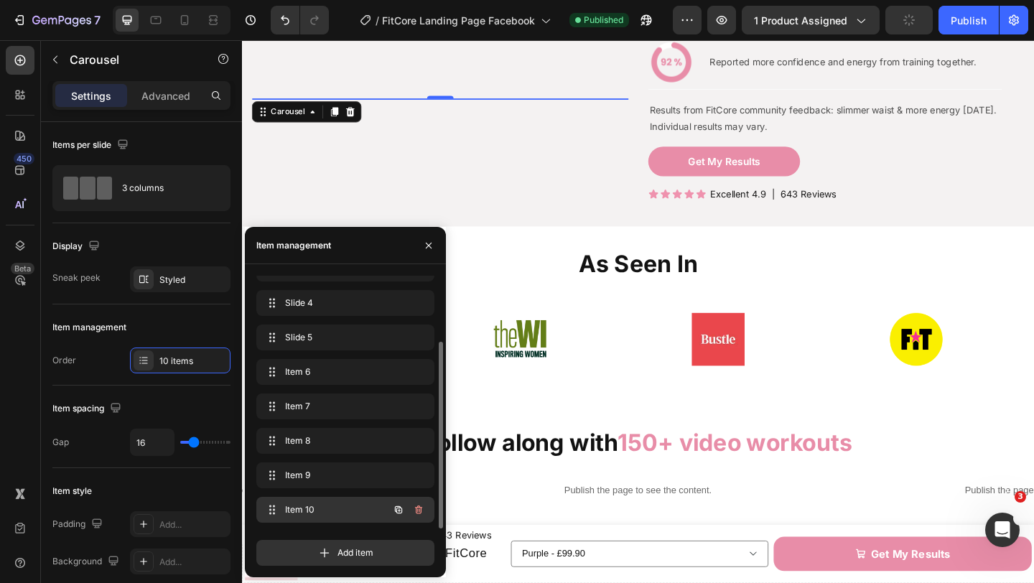
click at [320, 514] on span "Item 10" at bounding box center [325, 509] width 81 height 13
click at [332, 501] on div "Item 10 Item 10" at bounding box center [325, 510] width 126 height 20
click at [333, 501] on div "Item 10 Item 10" at bounding box center [325, 510] width 126 height 20
click at [556, 103] on img at bounding box center [562, 103] width 199 height 0
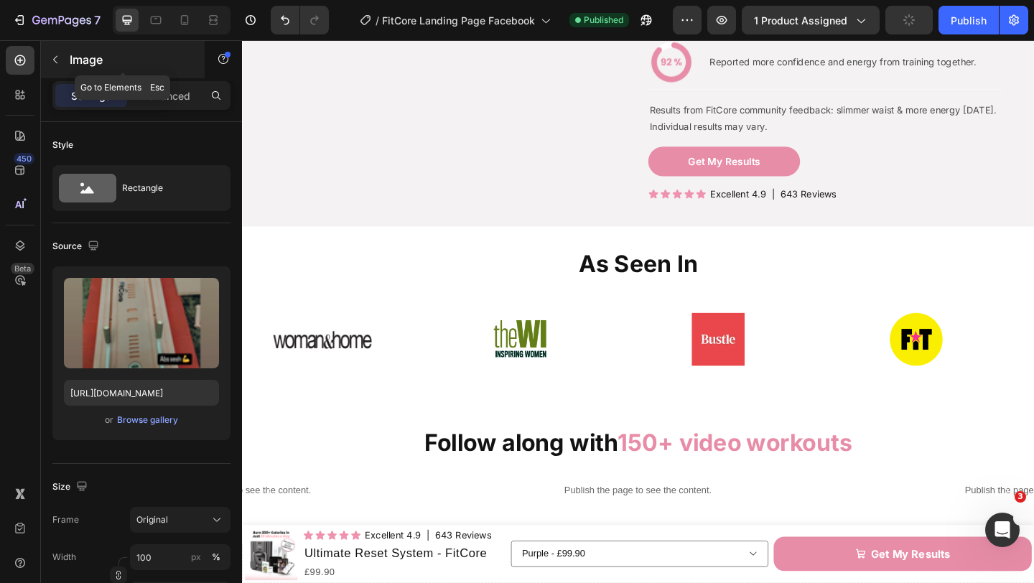
click at [57, 67] on button "button" at bounding box center [55, 59] width 23 height 23
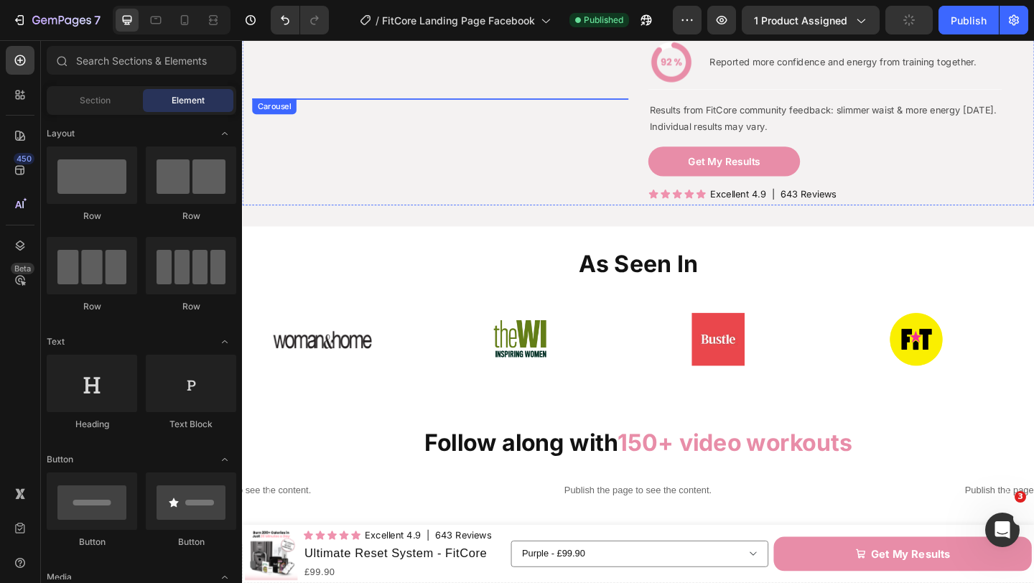
click at [457, 103] on div "Image Image Image Image Image Image Image Image Image Image" at bounding box center [457, 103] width 409 height 0
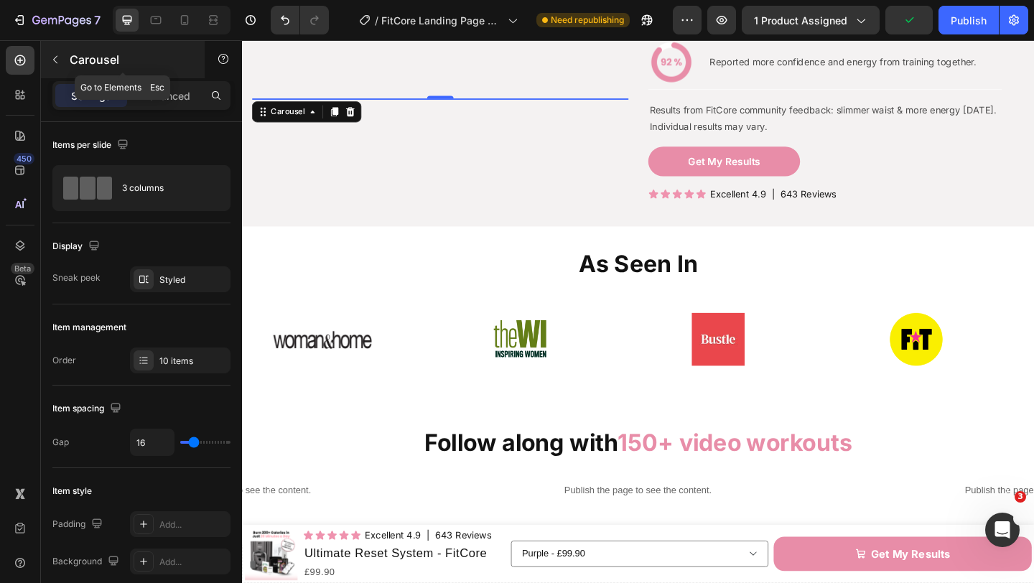
click at [57, 60] on icon "button" at bounding box center [55, 59] width 11 height 11
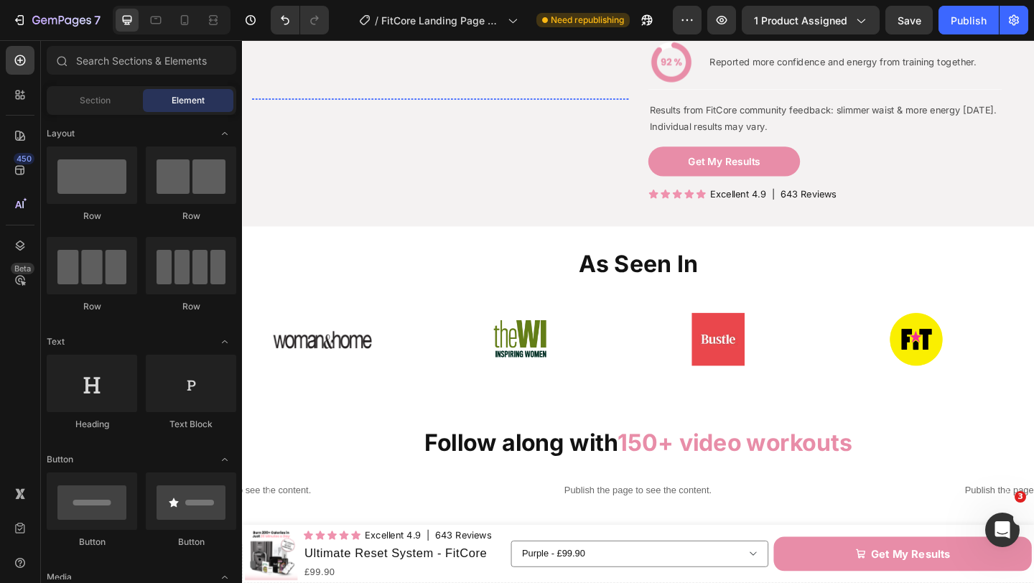
click at [528, 103] on img at bounding box center [562, 103] width 199 height 0
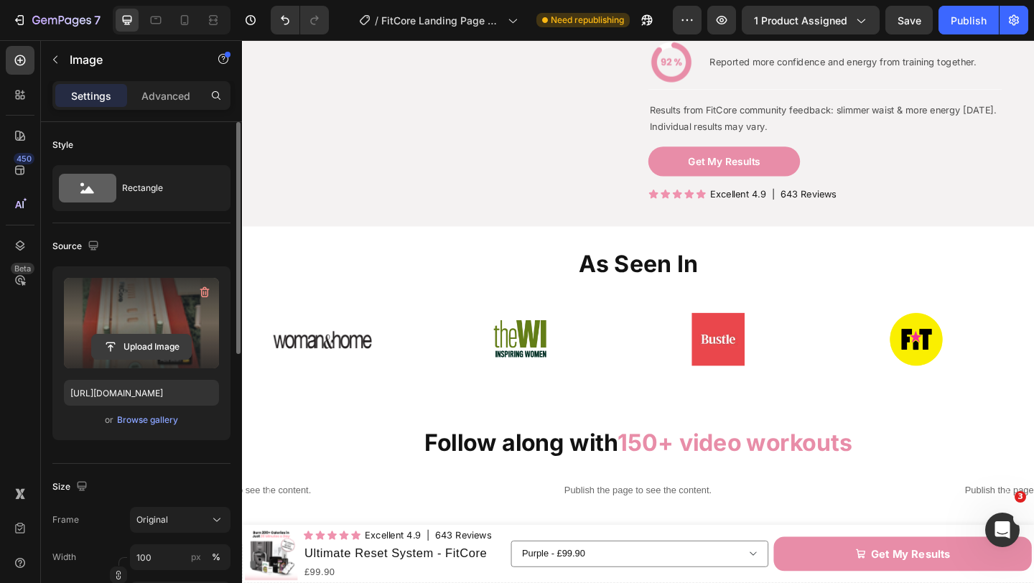
click at [171, 348] on input "file" at bounding box center [141, 347] width 99 height 24
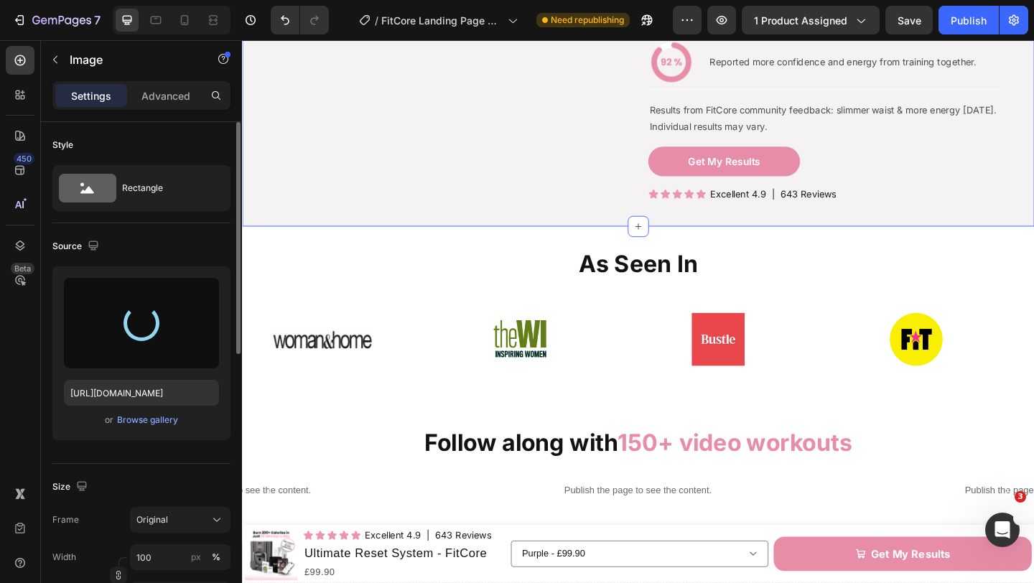
type input "[URL][DOMAIN_NAME]"
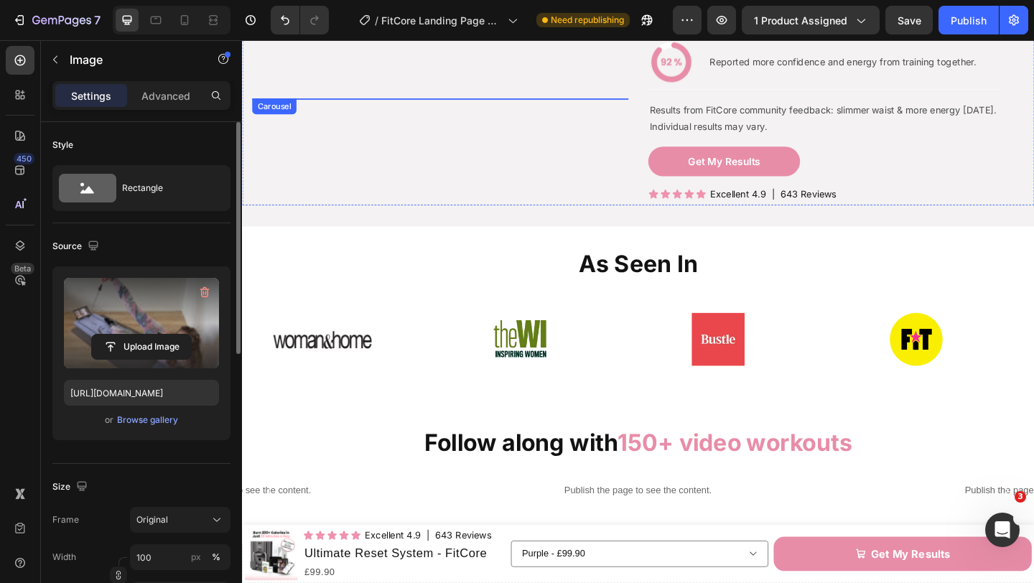
click at [454, 103] on div "Image Image Image Image Image Image Image Image Image Image 0" at bounding box center [457, 103] width 409 height 0
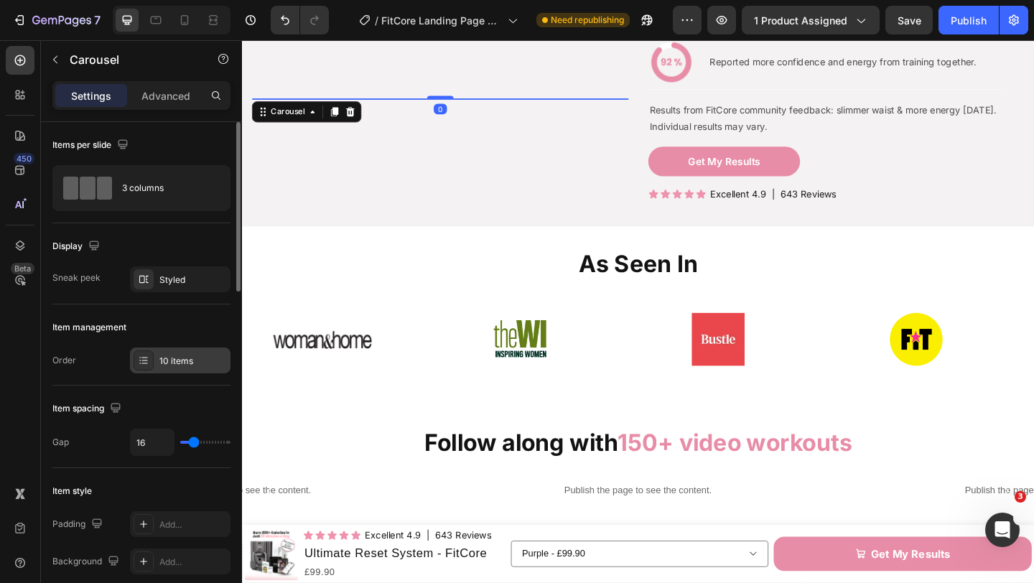
click at [177, 366] on div "10 items" at bounding box center [192, 361] width 67 height 13
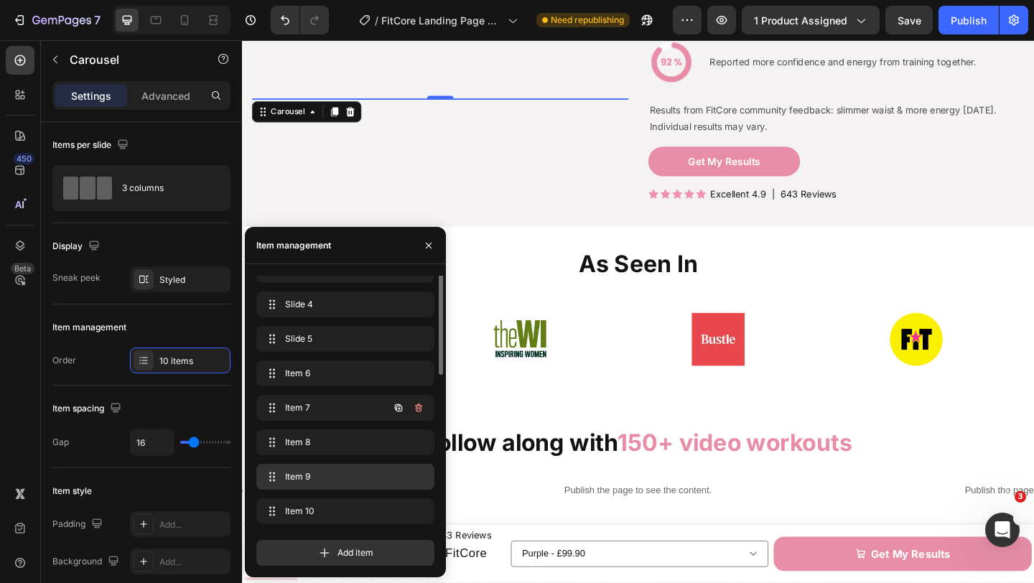
scroll to position [89, 0]
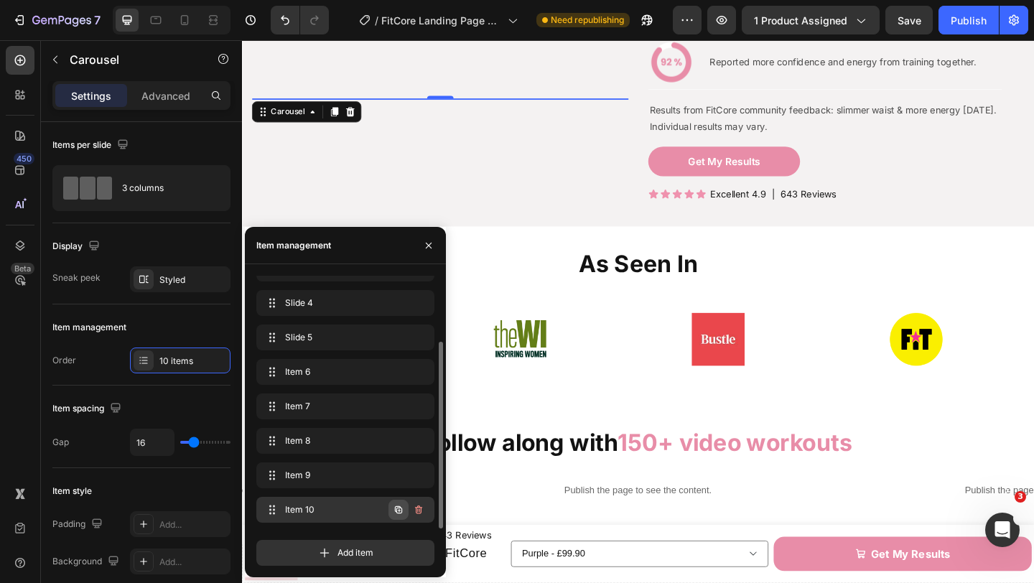
click at [399, 511] on icon "button" at bounding box center [399, 510] width 3 height 3
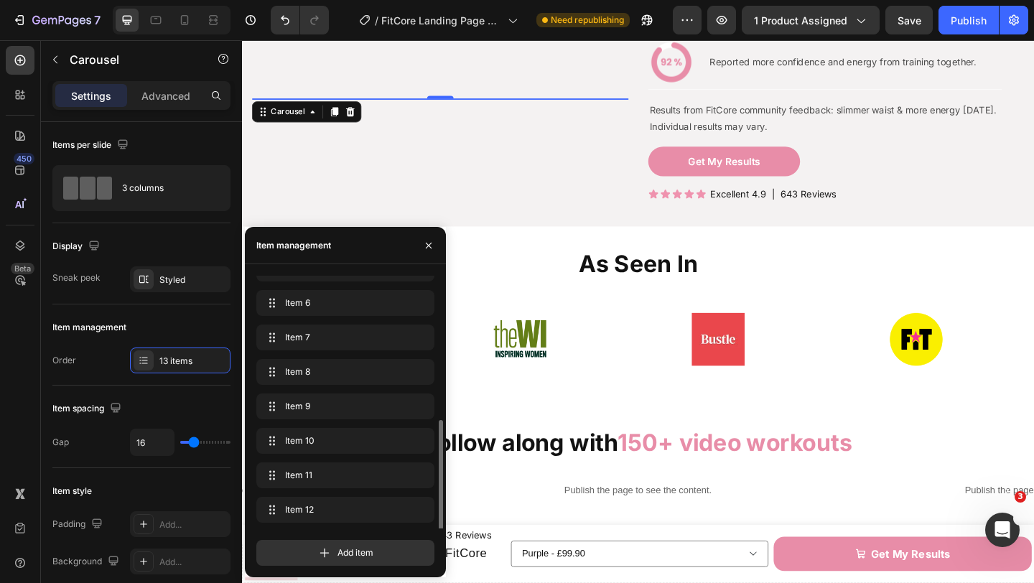
scroll to position [192, 0]
click at [320, 404] on span "Item 10" at bounding box center [335, 406] width 106 height 13
click at [545, 103] on img at bounding box center [562, 103] width 199 height 0
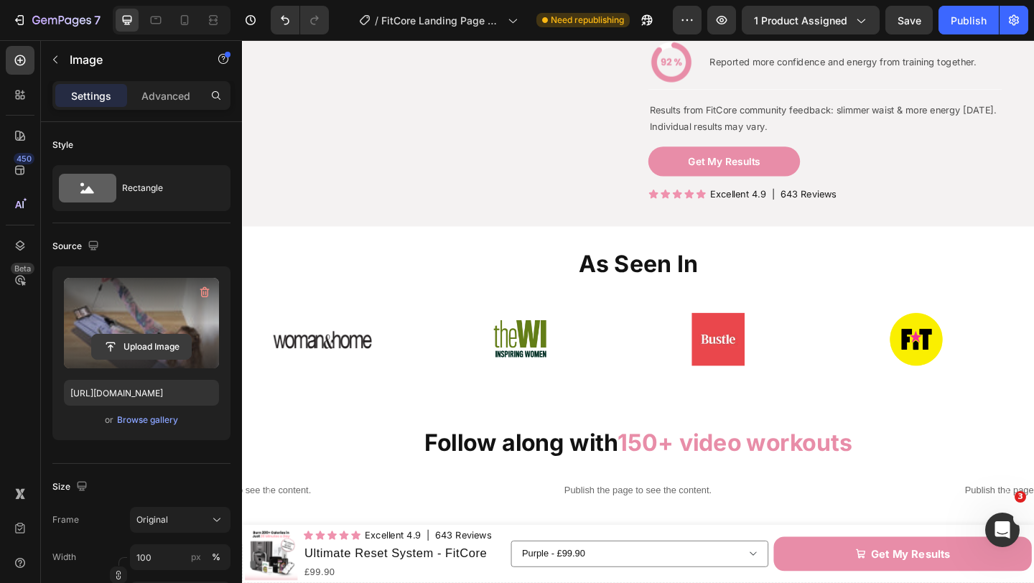
click at [136, 351] on input "file" at bounding box center [141, 347] width 99 height 24
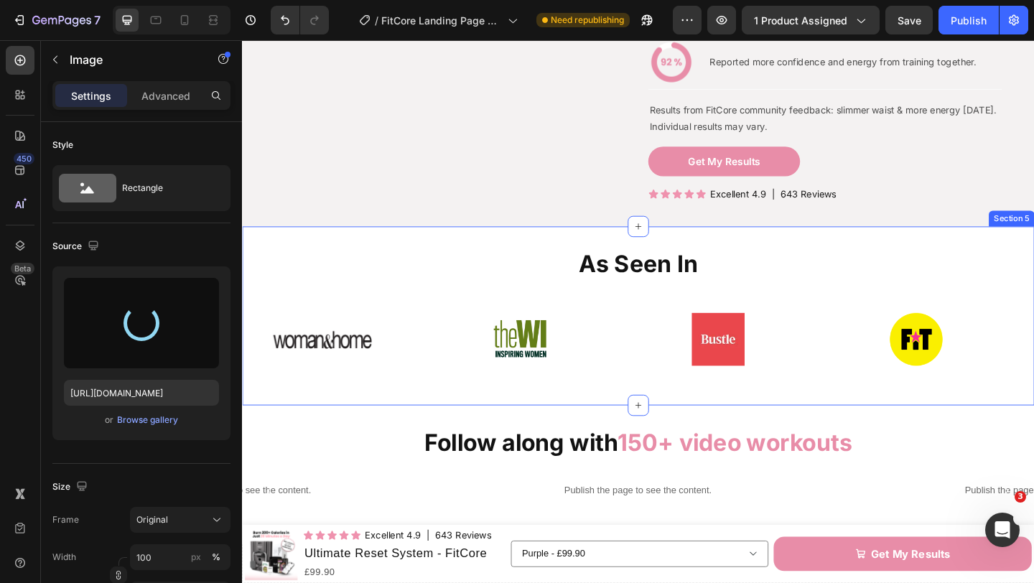
type input "[URL][DOMAIN_NAME]"
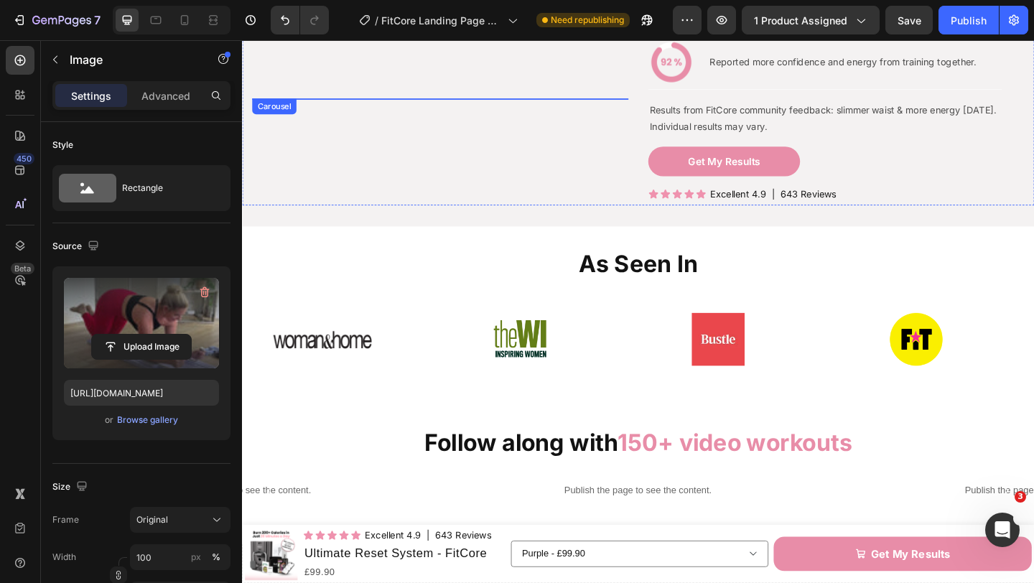
click at [459, 103] on div "Image Image Image Image Image Image Image Image Image Image Image 0 Image Image" at bounding box center [457, 103] width 409 height 0
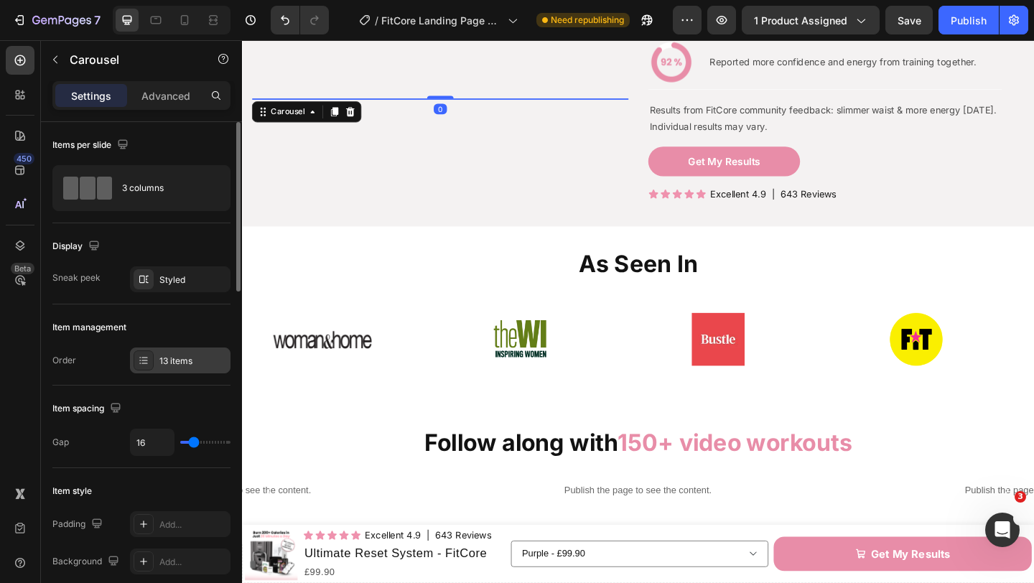
click at [199, 360] on div "13 items" at bounding box center [192, 361] width 67 height 13
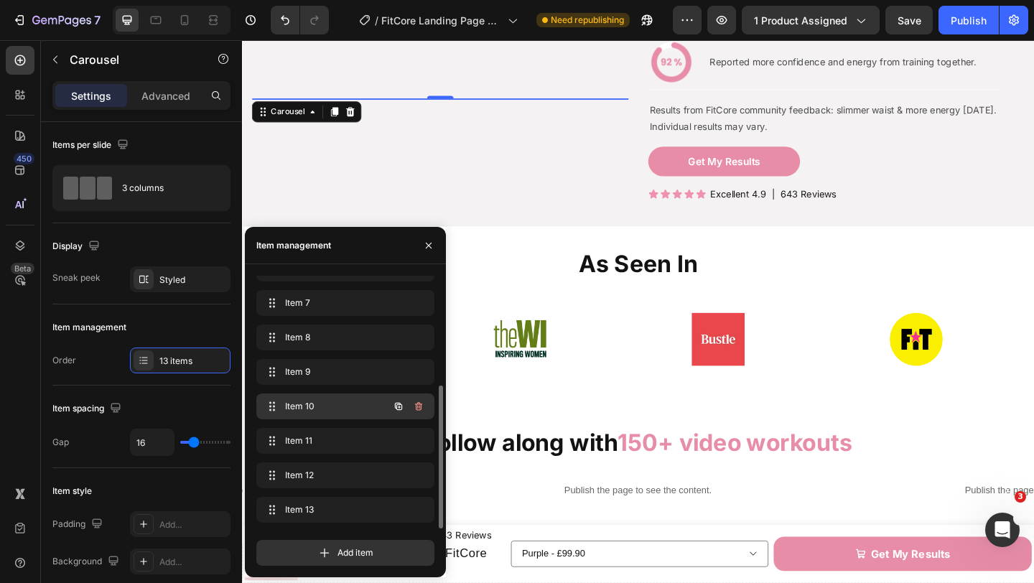
click at [349, 410] on span "Item 10" at bounding box center [325, 406] width 81 height 13
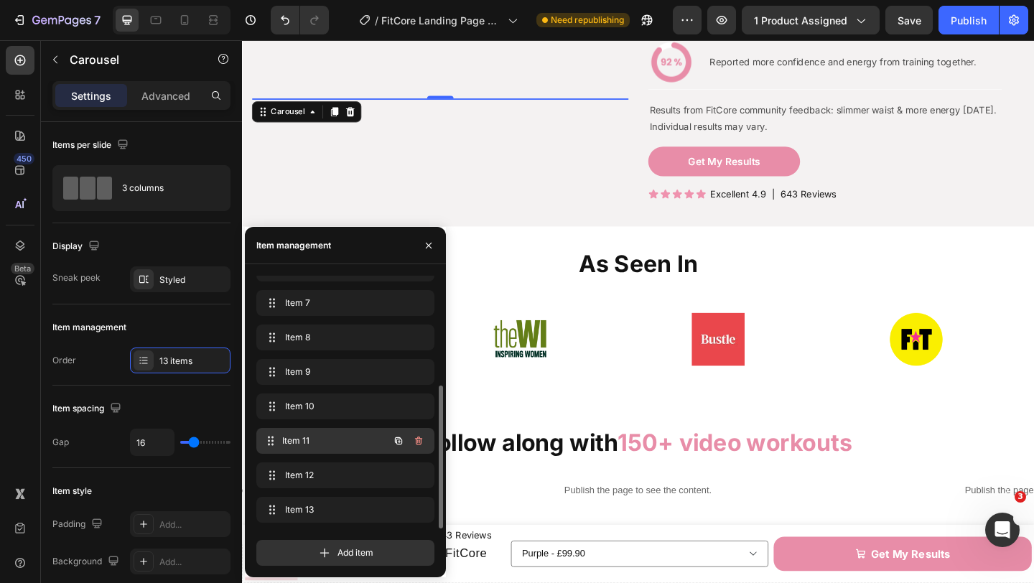
click at [344, 435] on span "Item 11" at bounding box center [335, 440] width 106 height 13
click at [339, 438] on span "Item 11" at bounding box center [335, 440] width 106 height 13
click at [528, 103] on img at bounding box center [562, 103] width 199 height 0
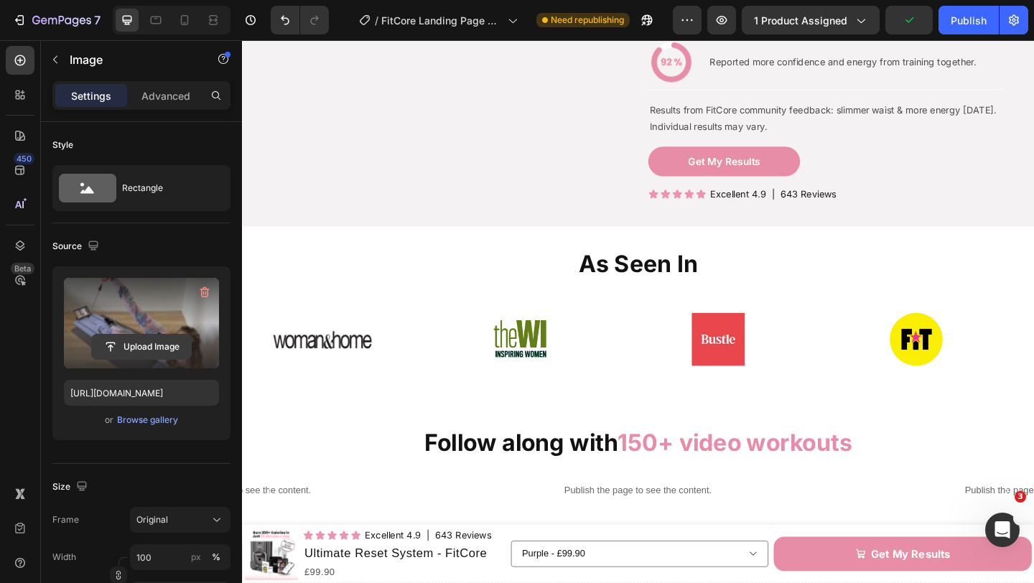
click at [174, 338] on input "file" at bounding box center [141, 347] width 99 height 24
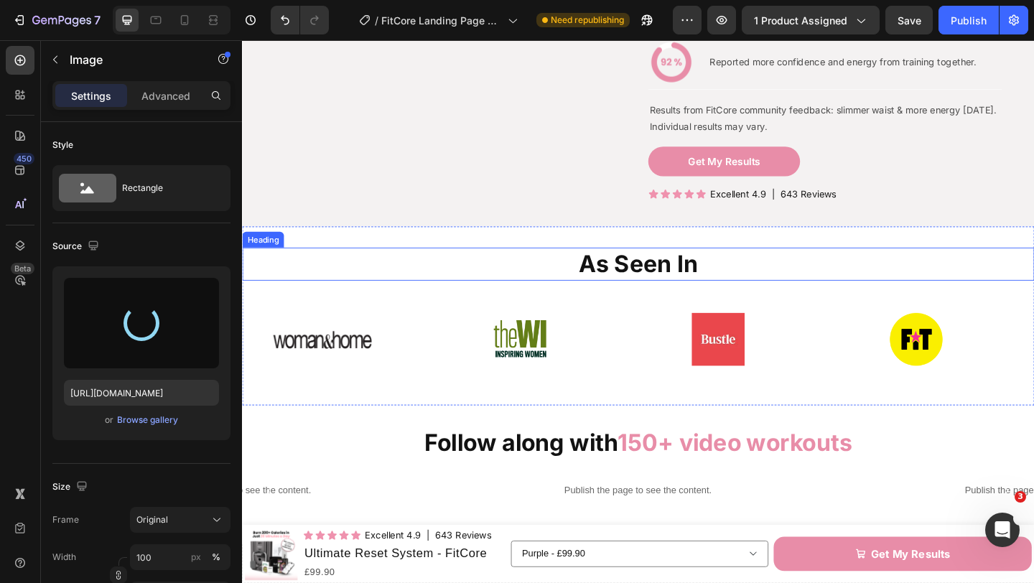
type input "[URL][DOMAIN_NAME]"
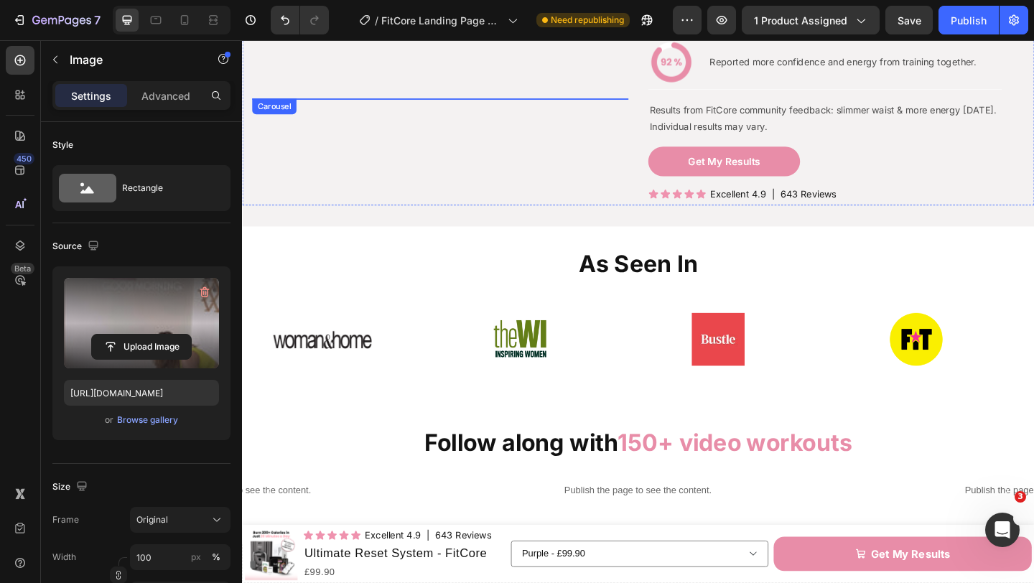
click at [455, 103] on div "Image Image Image Image Image Image Image Image Image Image Image Image 0 Image" at bounding box center [457, 103] width 409 height 0
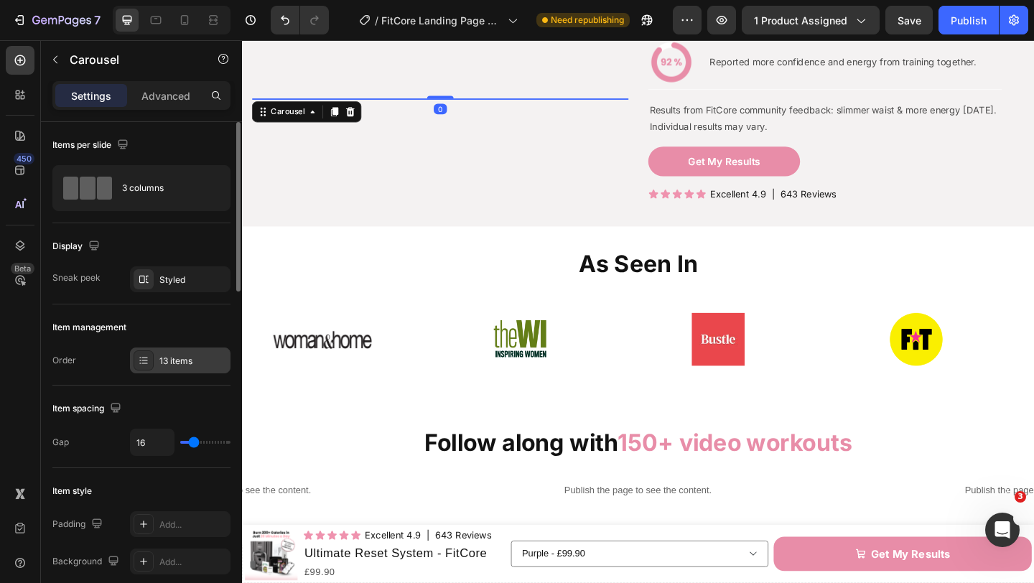
click at [190, 360] on div "13 items" at bounding box center [192, 361] width 67 height 13
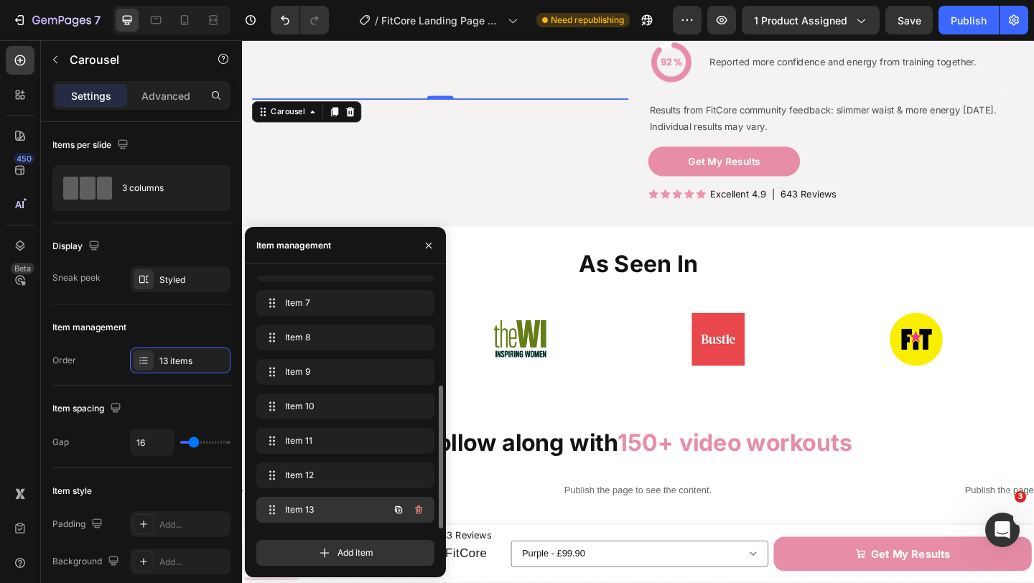
click at [341, 500] on div "Item 13 Item 13" at bounding box center [325, 510] width 126 height 20
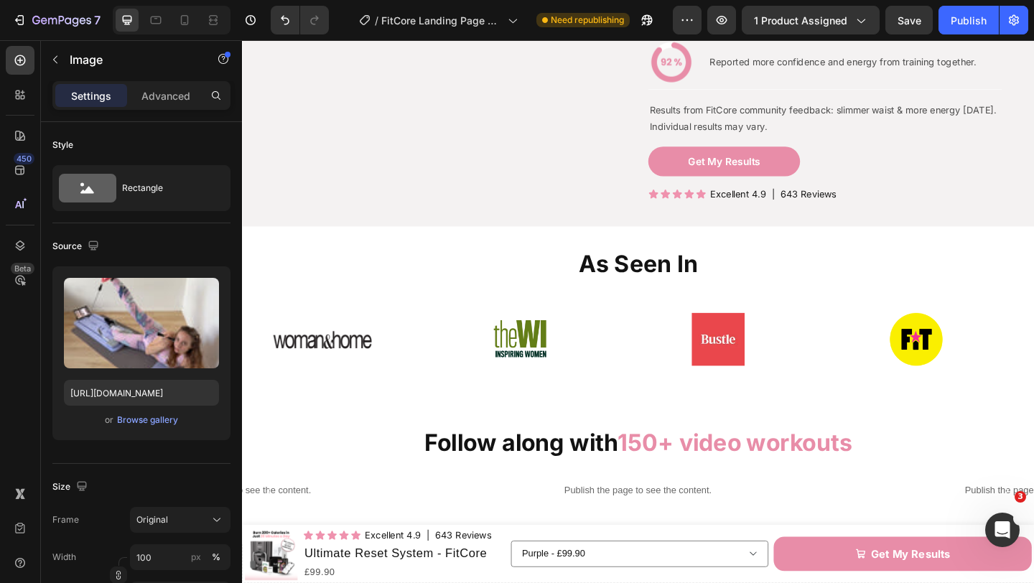
click at [510, 103] on img at bounding box center [562, 103] width 199 height 0
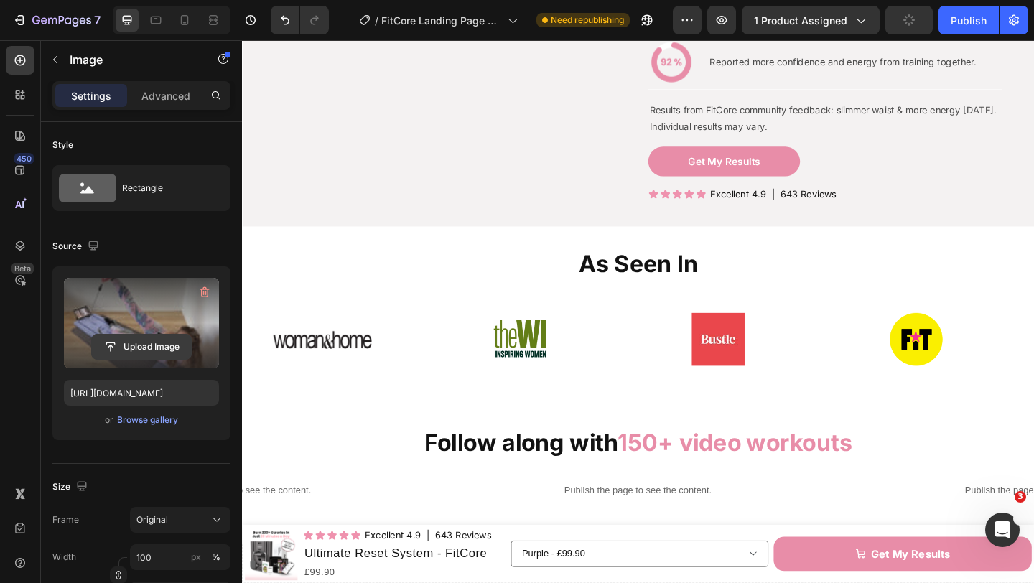
click at [176, 348] on input "file" at bounding box center [141, 347] width 99 height 24
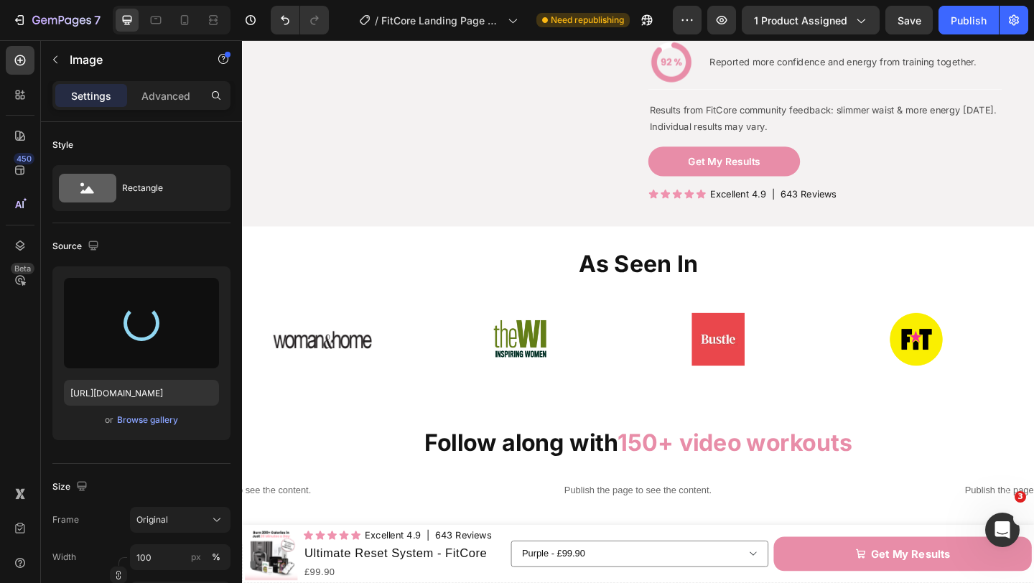
type input "[URL][DOMAIN_NAME]"
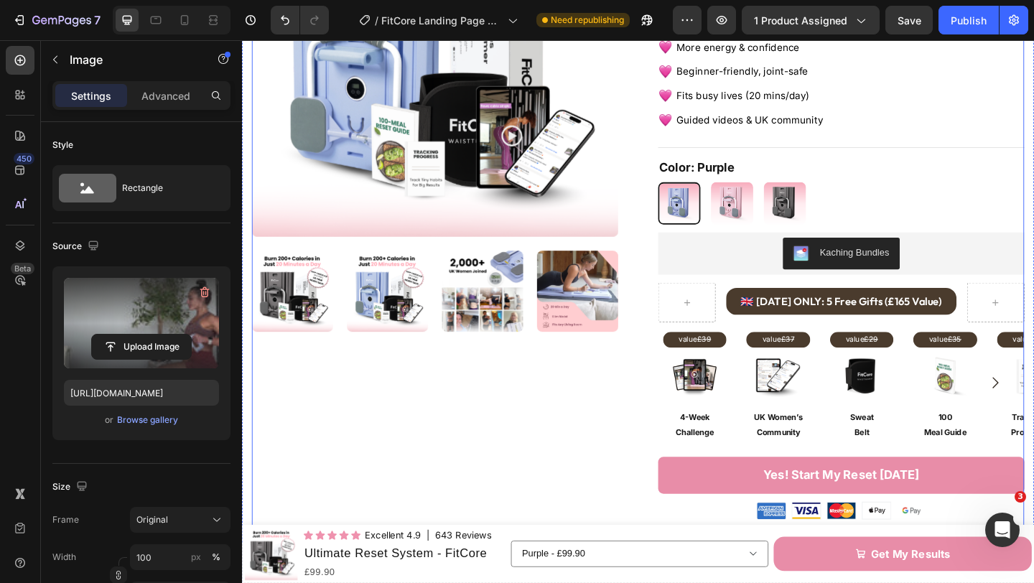
scroll to position [227, 0]
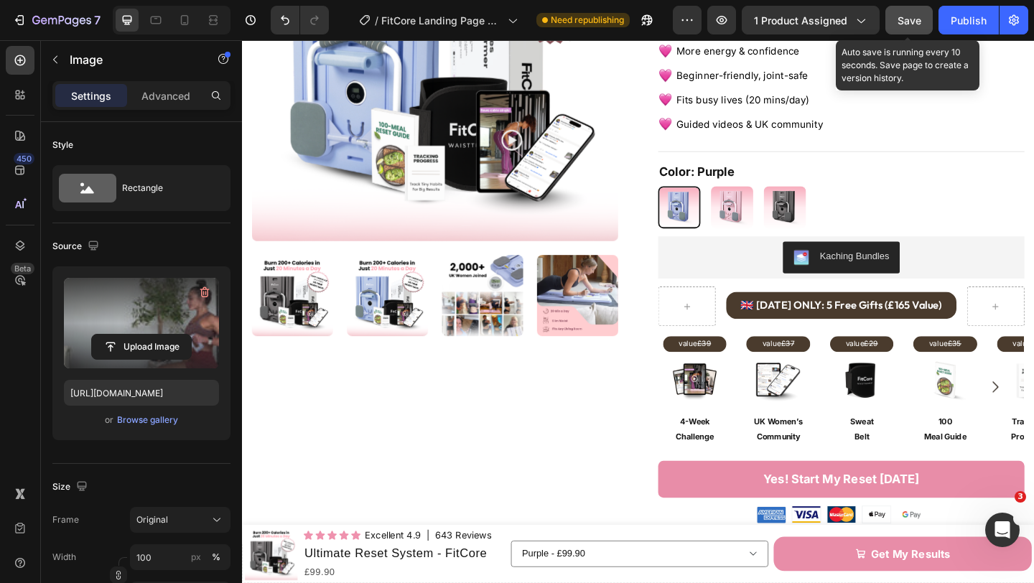
click at [910, 25] on span "Save" at bounding box center [910, 20] width 24 height 12
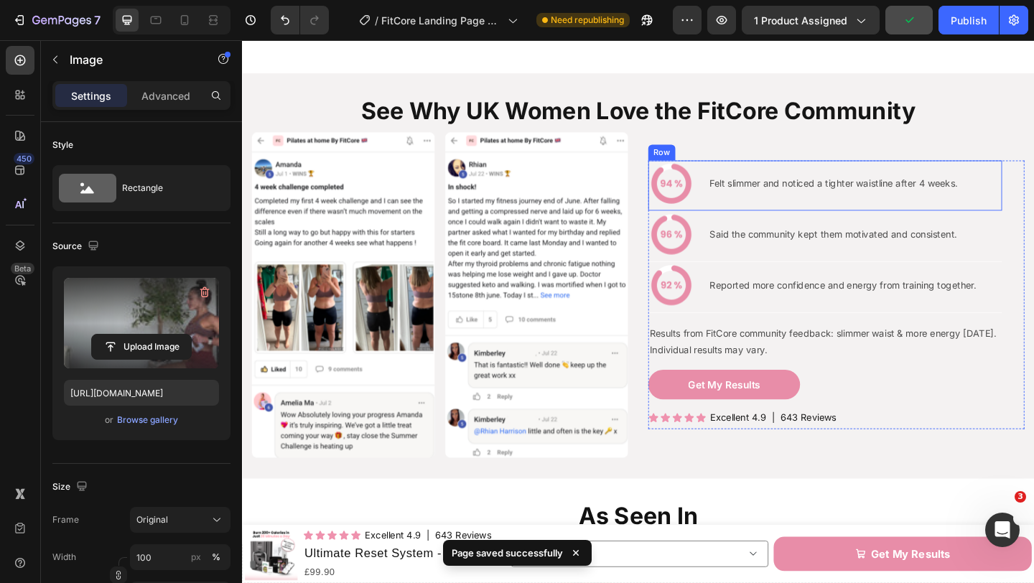
scroll to position [1045, 0]
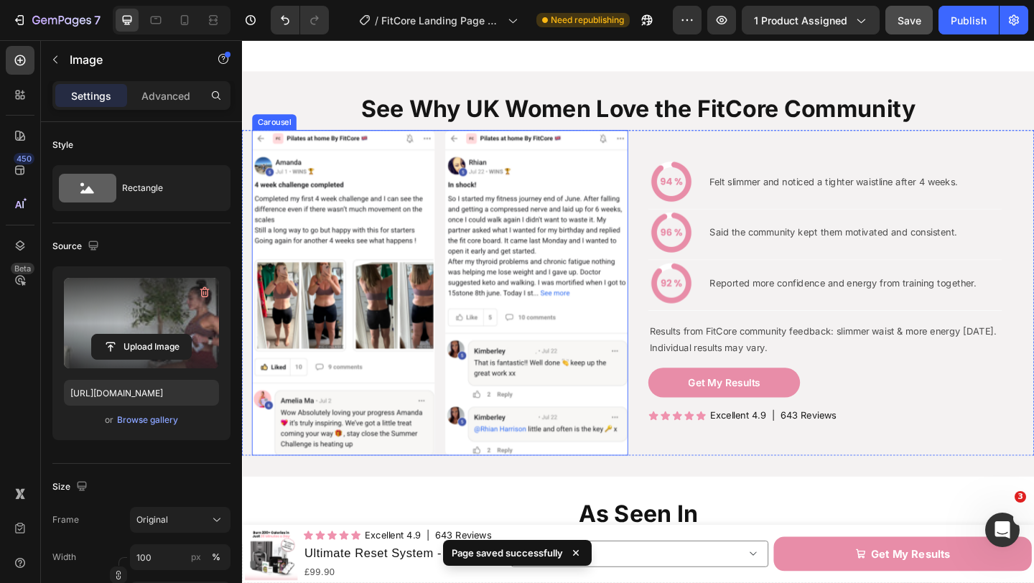
click at [457, 246] on div "Image Image Image Image Image Image Image Image Image Image Image Image Image" at bounding box center [457, 314] width 409 height 353
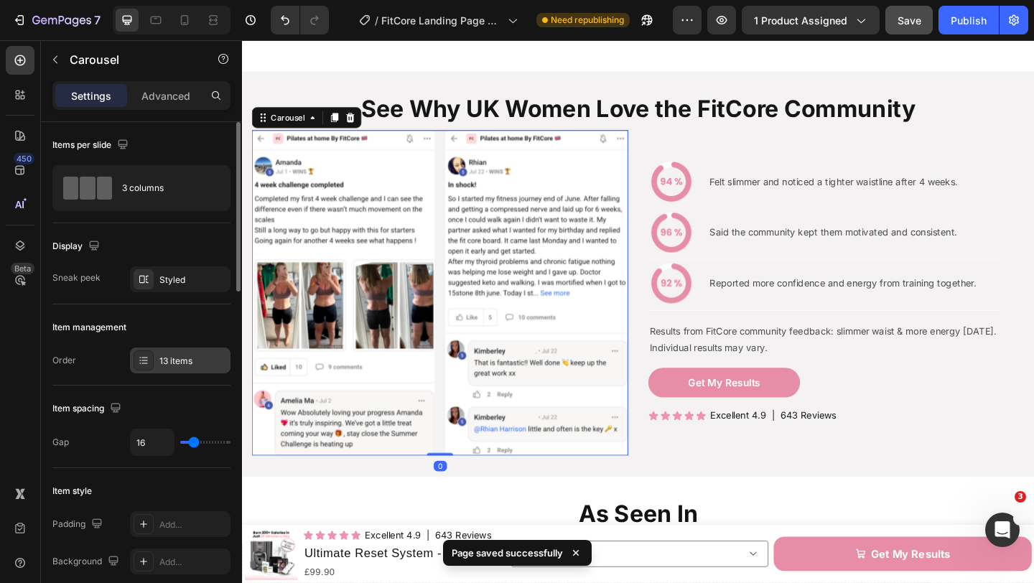
click at [202, 358] on div "13 items" at bounding box center [192, 361] width 67 height 13
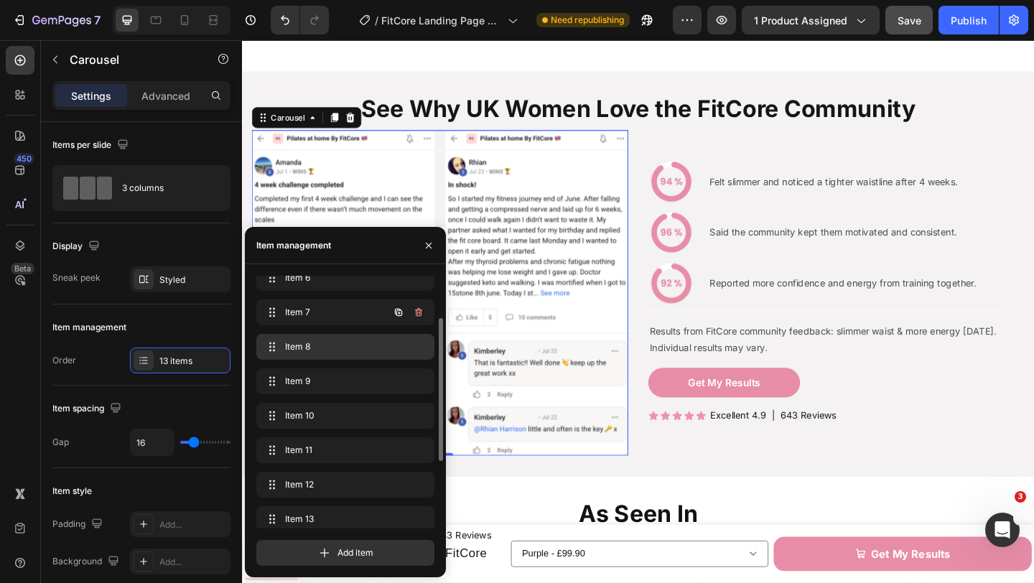
scroll to position [192, 0]
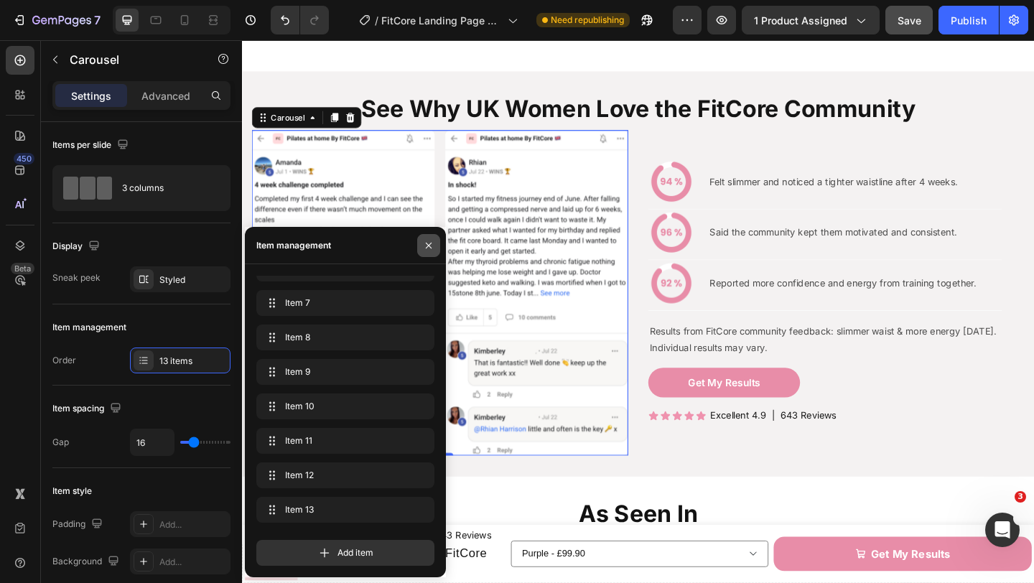
click at [427, 251] on button "button" at bounding box center [428, 245] width 23 height 23
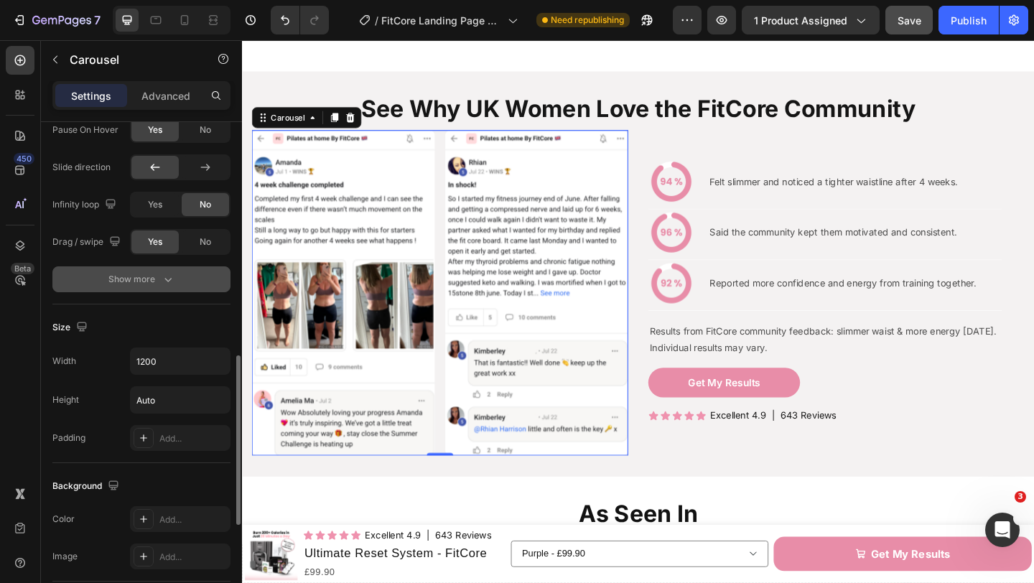
scroll to position [711, 0]
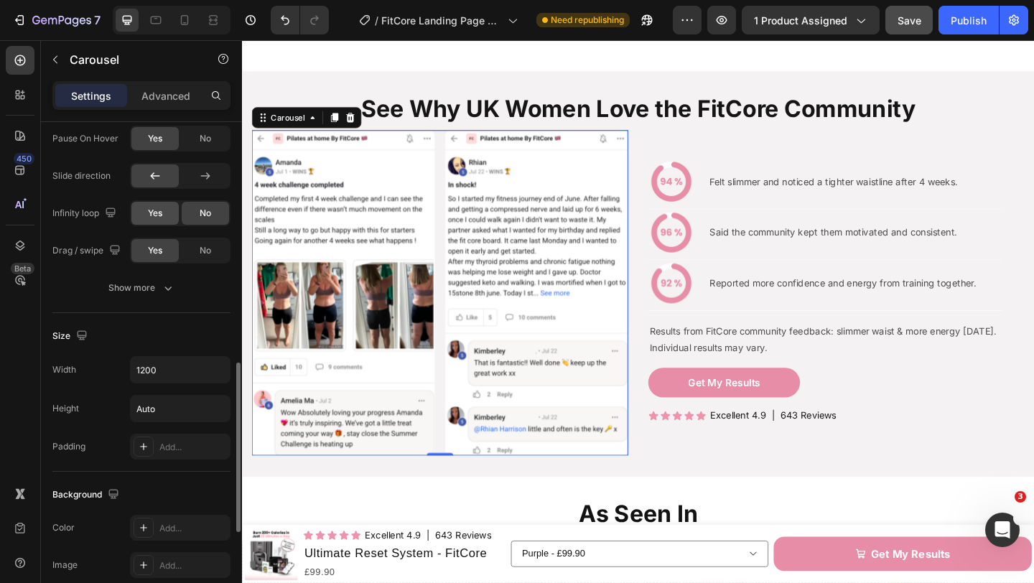
click at [154, 210] on span "Yes" at bounding box center [155, 213] width 14 height 13
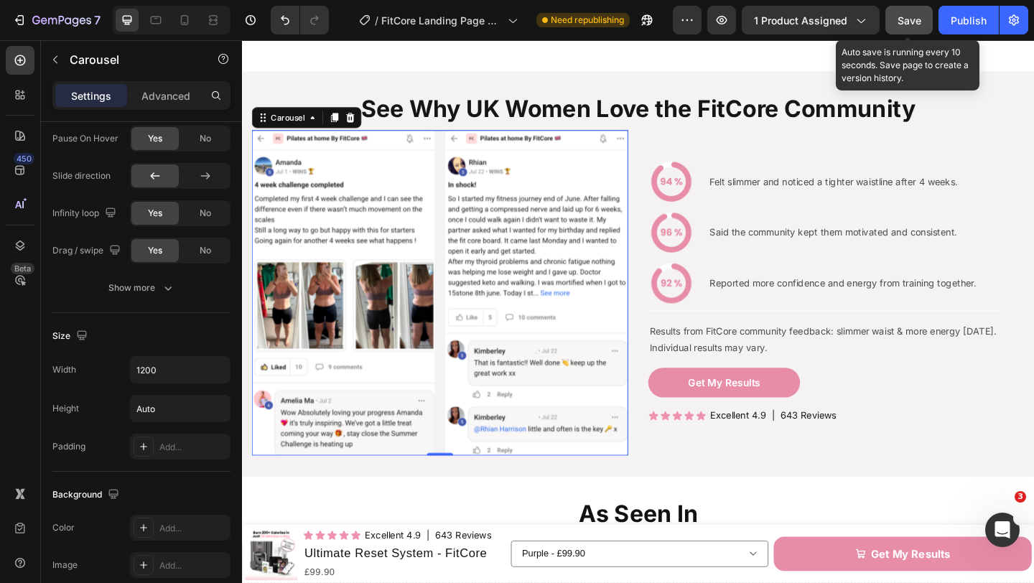
click at [901, 28] on button "Save" at bounding box center [908, 20] width 47 height 29
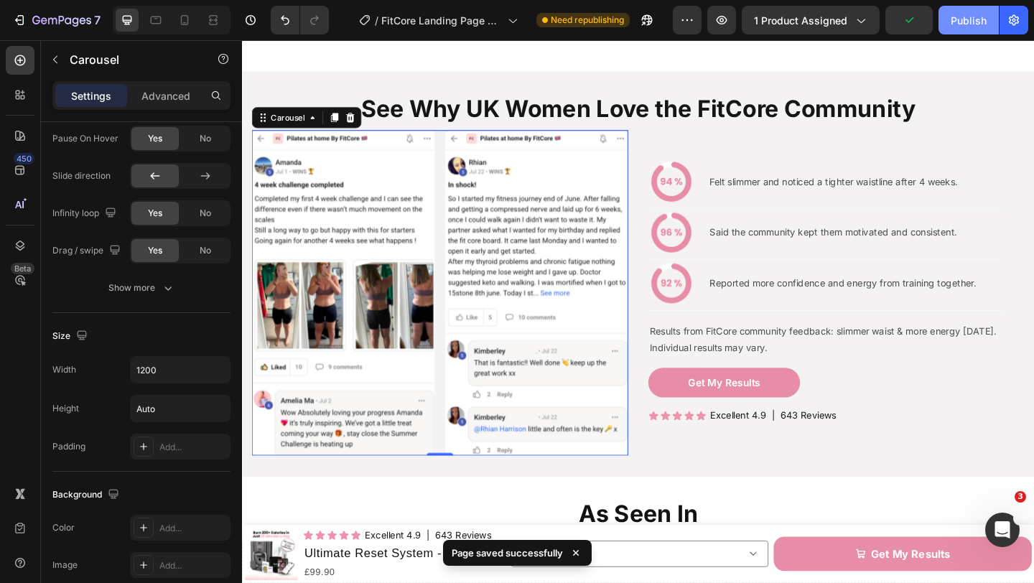
click at [960, 24] on div "Publish" at bounding box center [969, 20] width 36 height 15
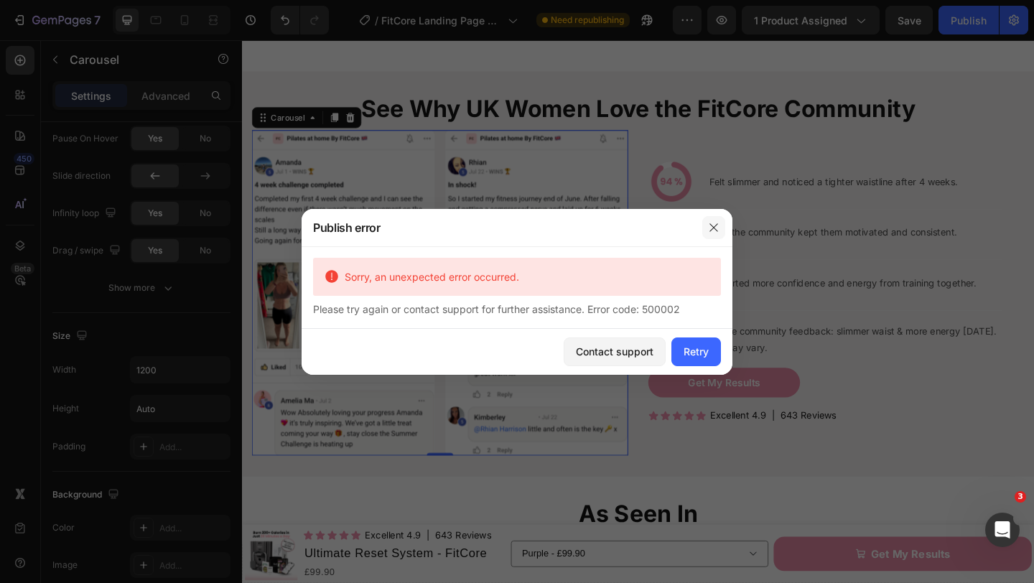
click at [714, 225] on icon "button" at bounding box center [713, 227] width 11 height 11
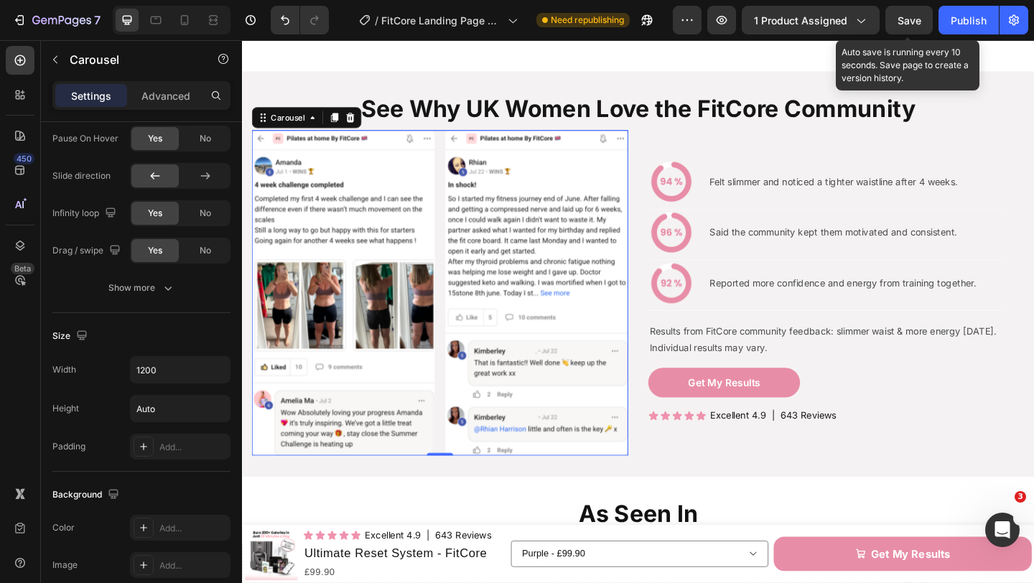
click at [904, 19] on span "Save" at bounding box center [910, 20] width 24 height 12
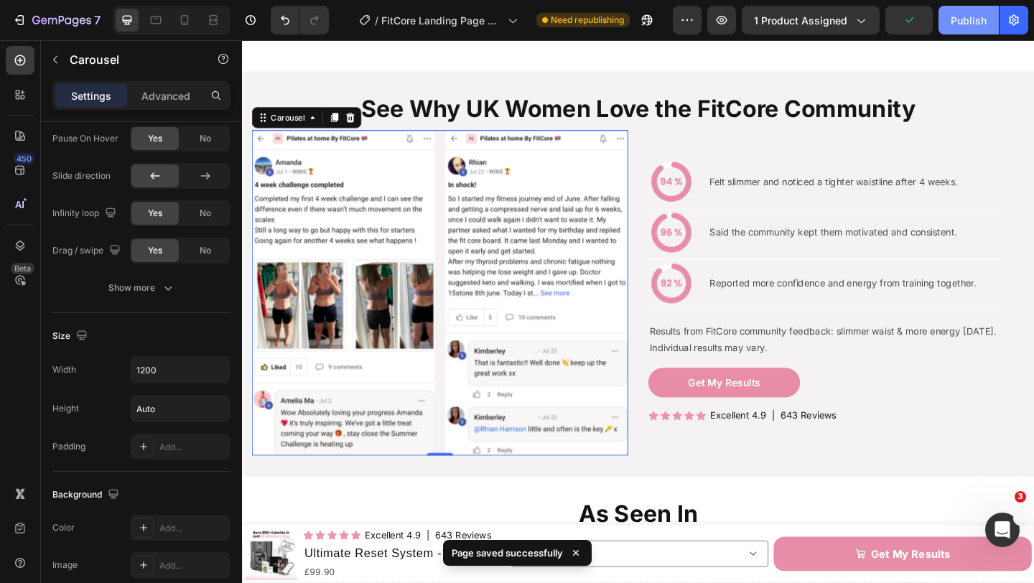
click at [967, 19] on div "Publish" at bounding box center [969, 20] width 36 height 15
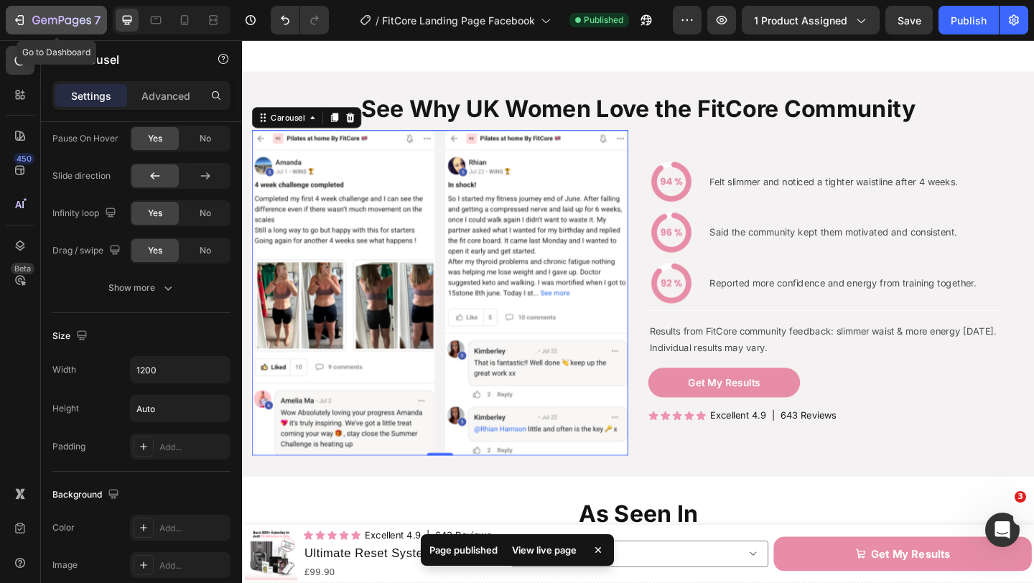
click at [33, 23] on icon "button" at bounding box center [61, 21] width 59 height 12
